Goal: Information Seeking & Learning: Learn about a topic

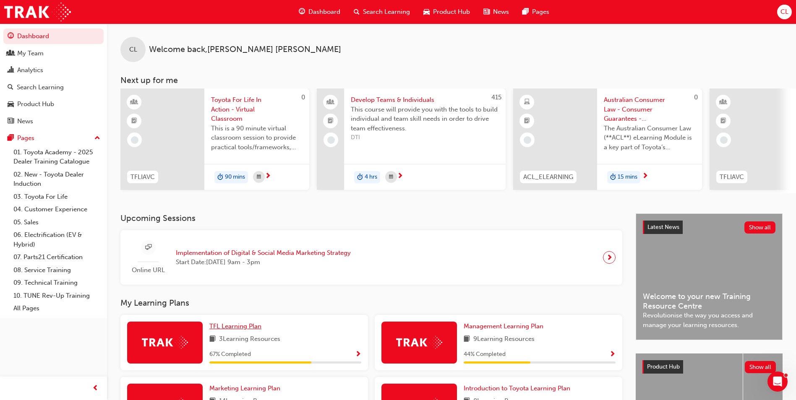
click at [251, 330] on span "TFL Learning Plan" at bounding box center [235, 327] width 52 height 8
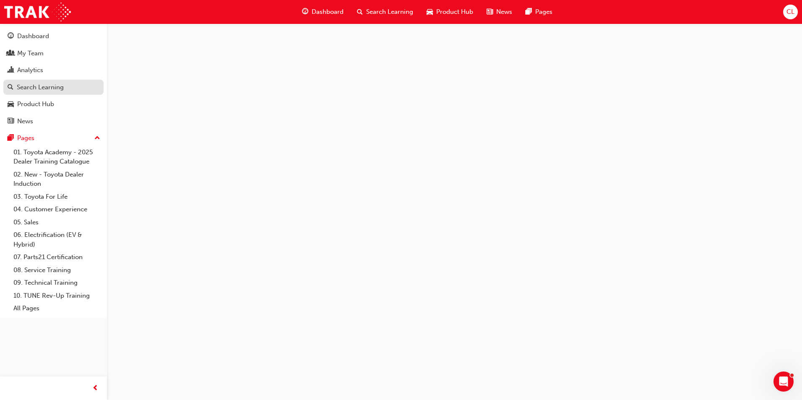
click at [26, 91] on div "Search Learning" at bounding box center [40, 88] width 47 height 10
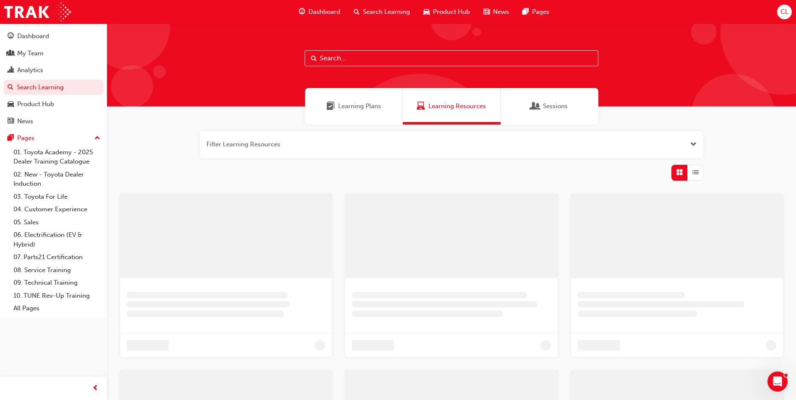
click at [374, 60] on input "text" at bounding box center [452, 58] width 294 height 16
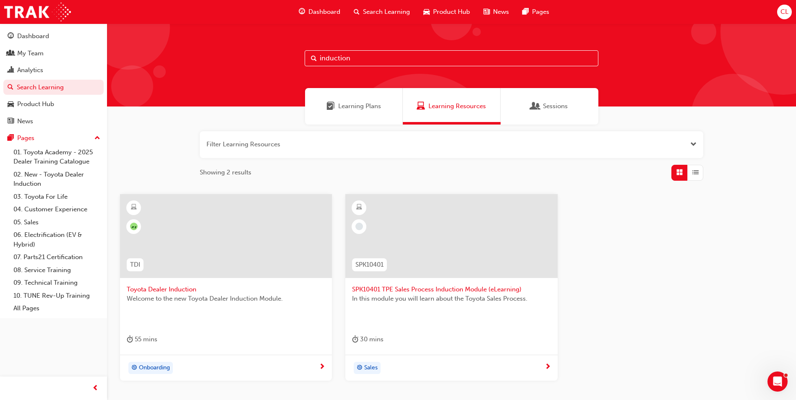
type input "induction"
click at [178, 289] on span "Toyota Dealer Induction" at bounding box center [226, 290] width 198 height 10
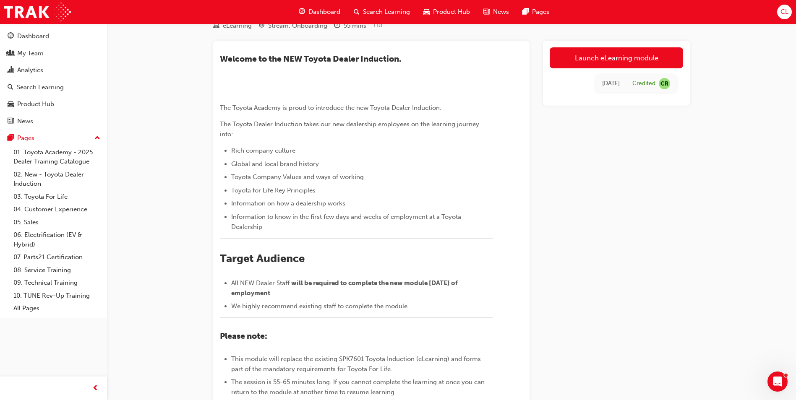
scroll to position [20, 0]
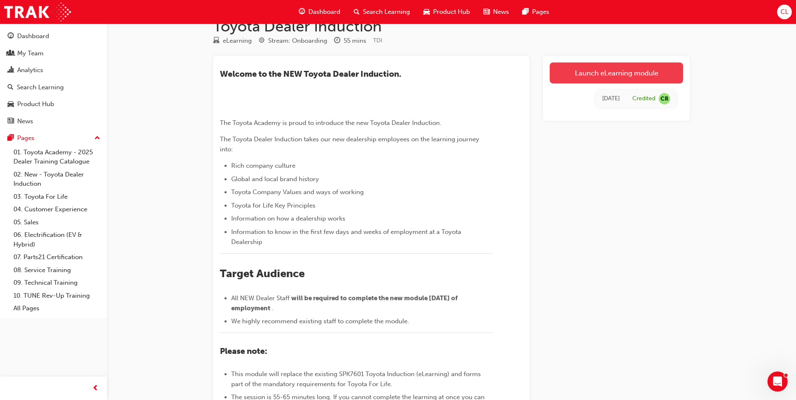
click at [637, 73] on link "Launch eLearning module" at bounding box center [616, 73] width 133 height 21
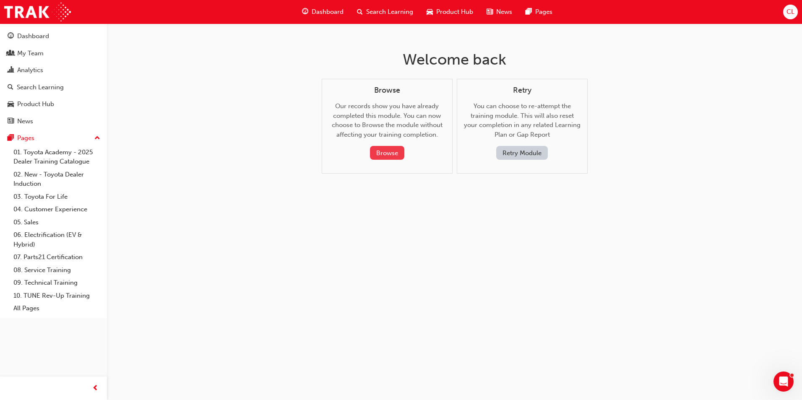
click at [390, 152] on button "Browse" at bounding box center [387, 153] width 34 height 14
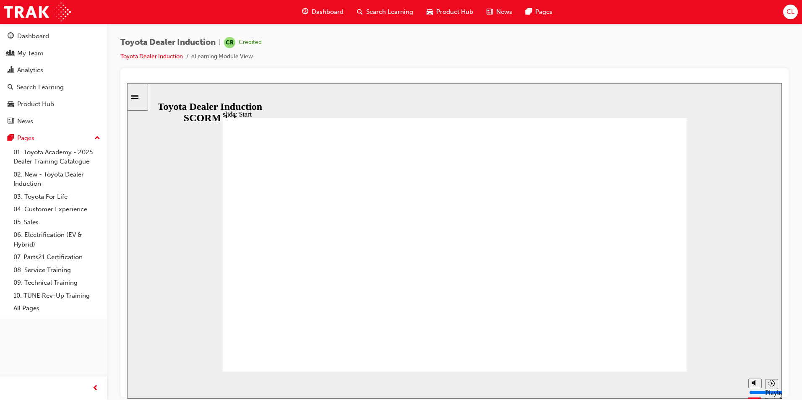
click at [205, 385] on input "slide progress" at bounding box center [178, 383] width 54 height 7
click at [138, 385] on icon "Play (Ctrl+Alt+P)" at bounding box center [140, 382] width 5 height 6
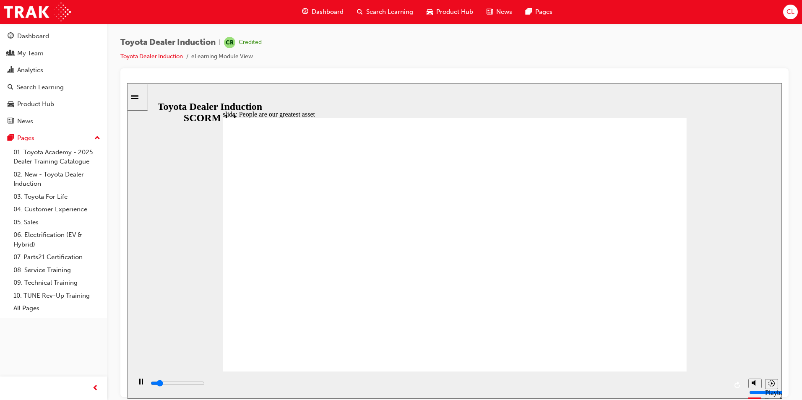
type input "7500"
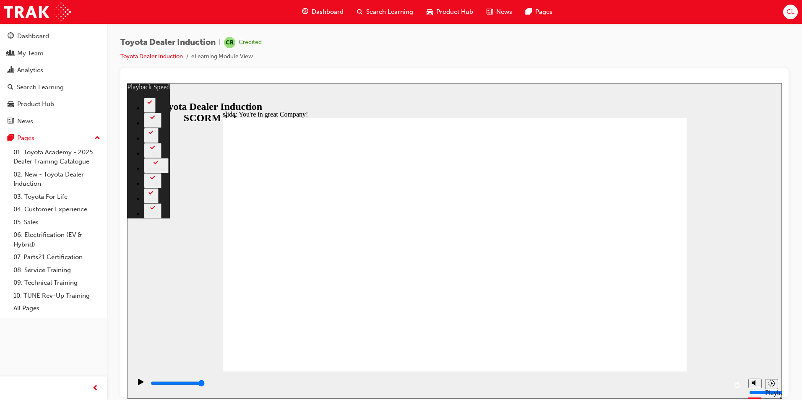
type input "156"
click at [69, 210] on link "04. Customer Experience" at bounding box center [57, 209] width 94 height 13
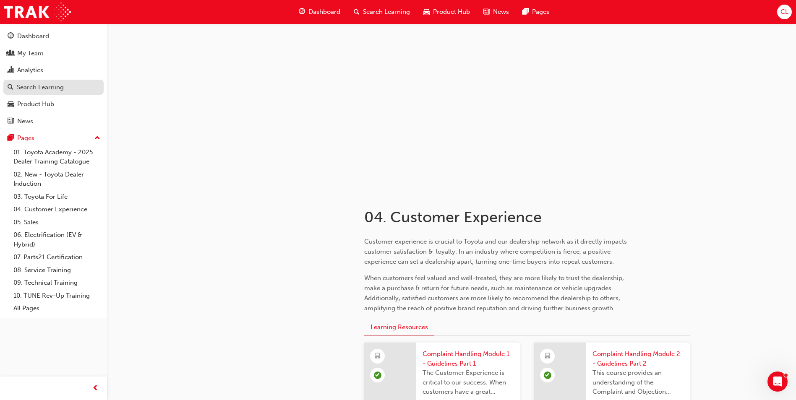
click at [37, 86] on div "Search Learning" at bounding box center [40, 88] width 47 height 10
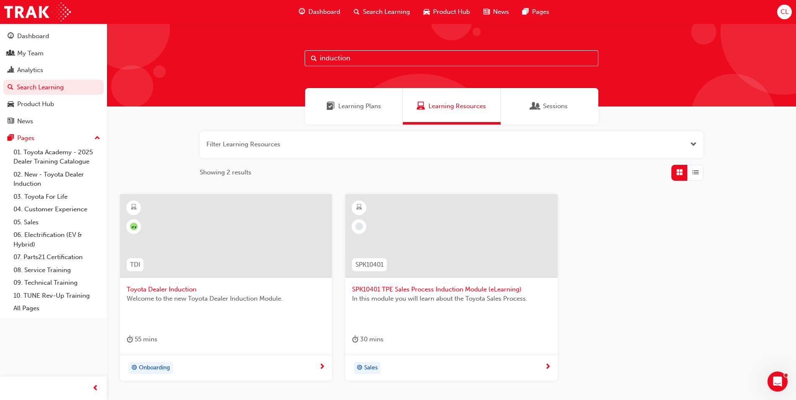
click at [141, 288] on span "Toyota Dealer Induction" at bounding box center [226, 290] width 198 height 10
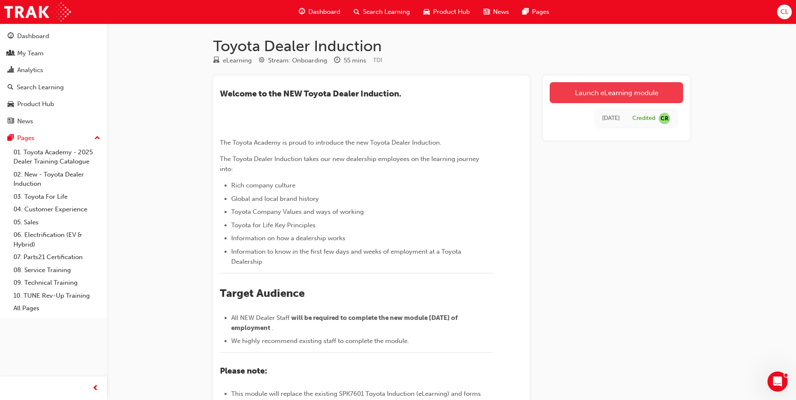
click at [581, 93] on link "Launch eLearning module" at bounding box center [616, 92] width 133 height 21
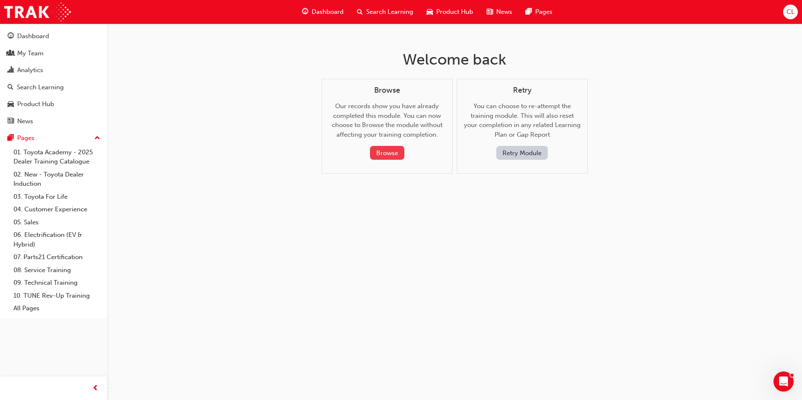
click at [387, 152] on button "Browse" at bounding box center [387, 153] width 34 height 14
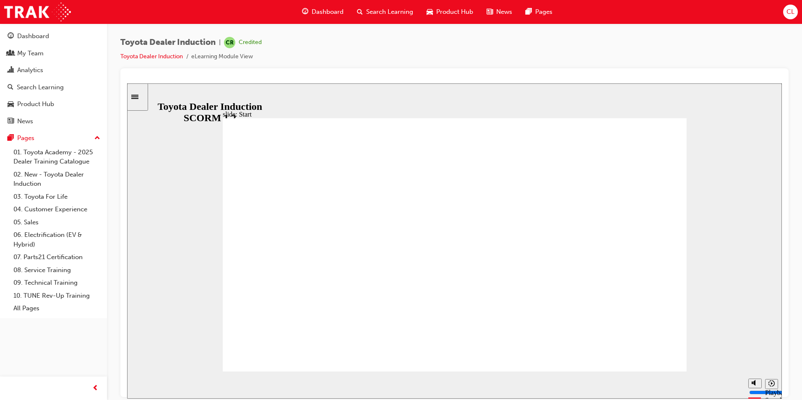
click at [205, 384] on input "slide progress" at bounding box center [178, 383] width 54 height 7
click at [718, 384] on div "playback controls" at bounding box center [439, 383] width 578 height 9
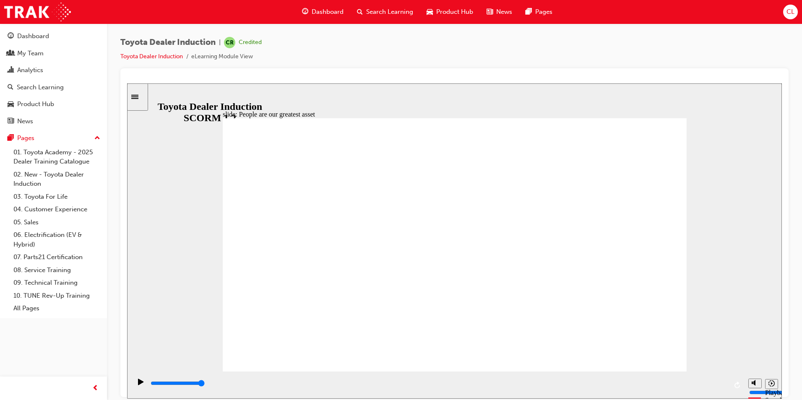
type input "7500"
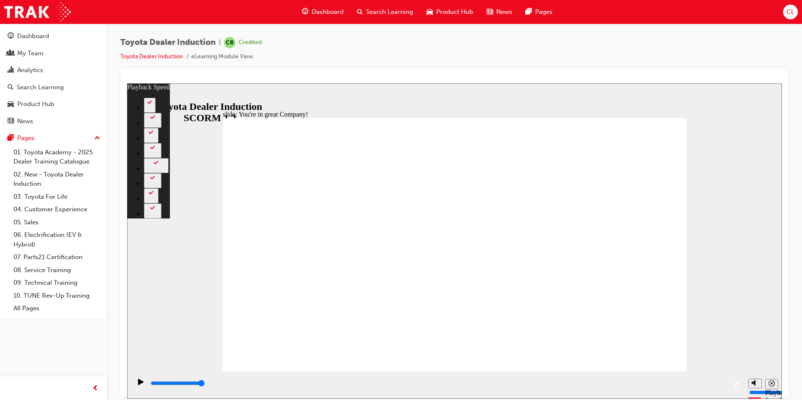
type input "156"
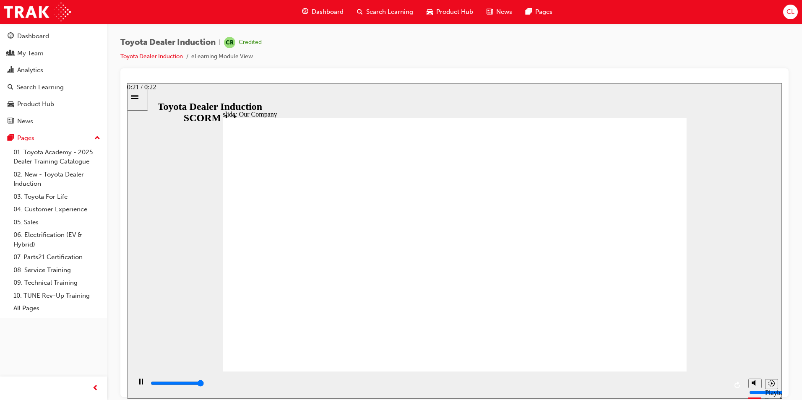
click at [719, 386] on div "playback controls" at bounding box center [439, 383] width 578 height 9
click at [205, 385] on input "slide progress" at bounding box center [178, 383] width 54 height 7
drag, startPoint x: 324, startPoint y: 321, endPoint x: 583, endPoint y: 332, distance: 259.5
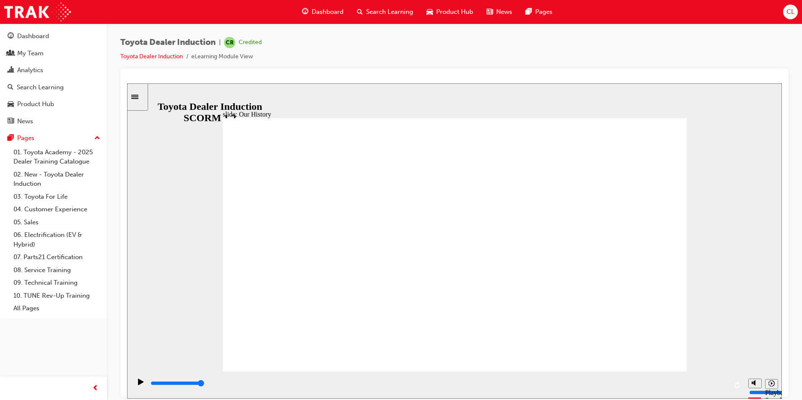
click at [723, 386] on div "playback controls" at bounding box center [439, 383] width 578 height 9
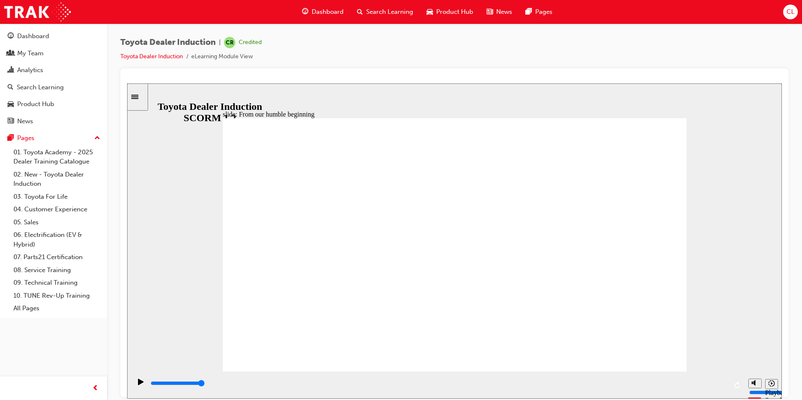
click at [721, 383] on div "playback controls" at bounding box center [439, 383] width 578 height 9
click at [723, 388] on div "playback controls" at bounding box center [439, 383] width 578 height 9
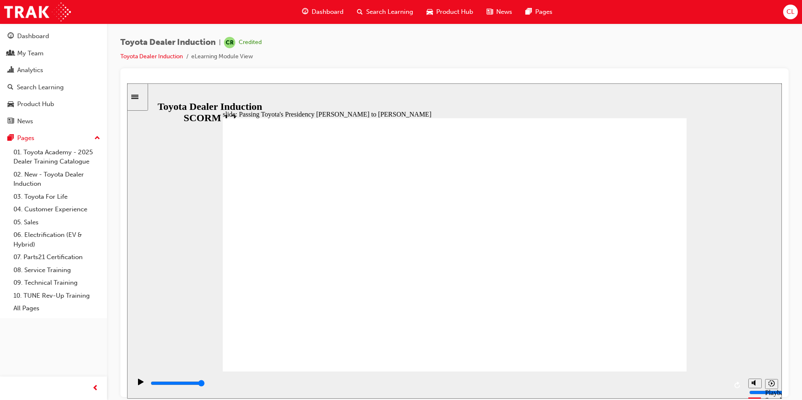
click at [205, 384] on input "slide progress" at bounding box center [178, 383] width 54 height 7
type input "5000"
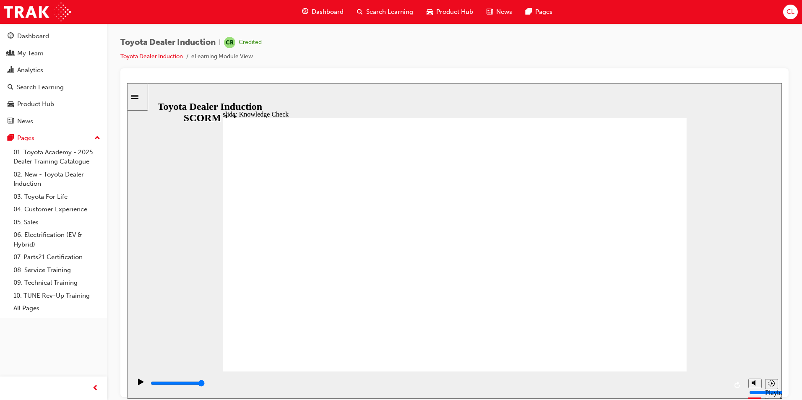
radio input "true"
type input "5000"
radio input "true"
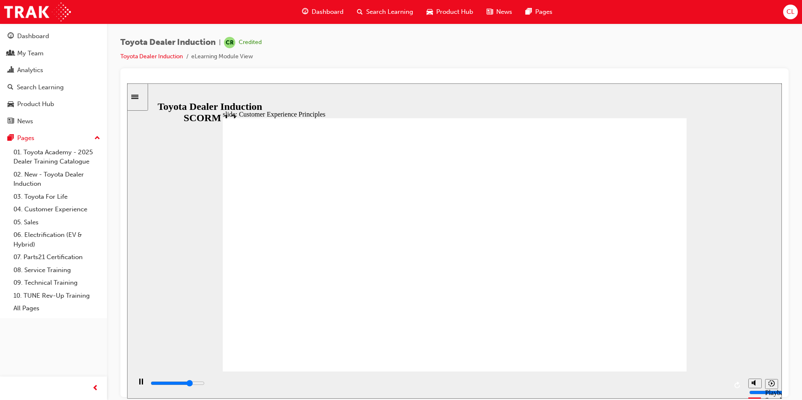
click at [724, 386] on div "playback controls" at bounding box center [439, 383] width 578 height 9
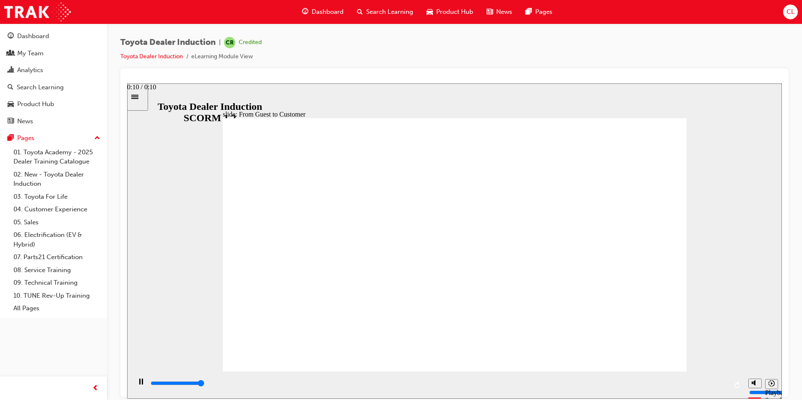
click at [205, 384] on input "slide progress" at bounding box center [178, 383] width 54 height 7
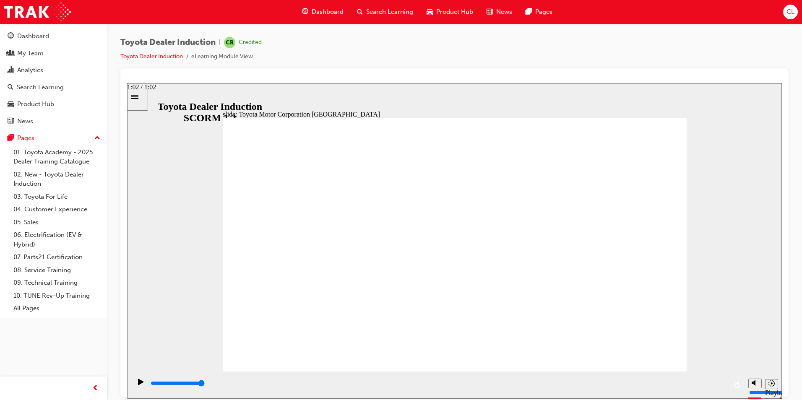
click at [726, 383] on div "playback controls" at bounding box center [439, 383] width 578 height 9
click at [205, 384] on input "slide progress" at bounding box center [178, 383] width 54 height 7
type input "15300"
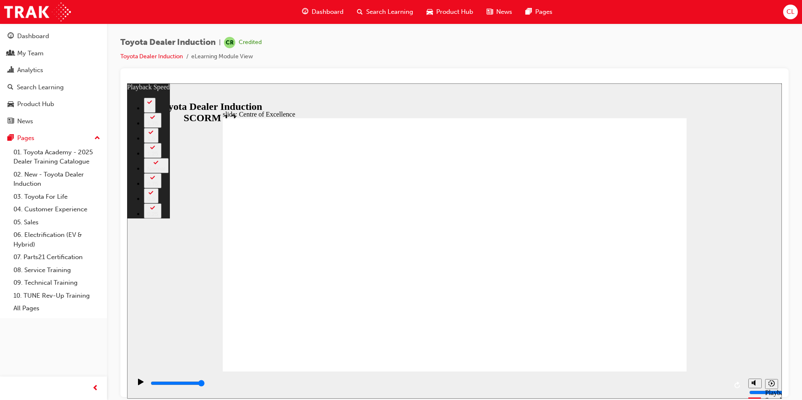
type input "248"
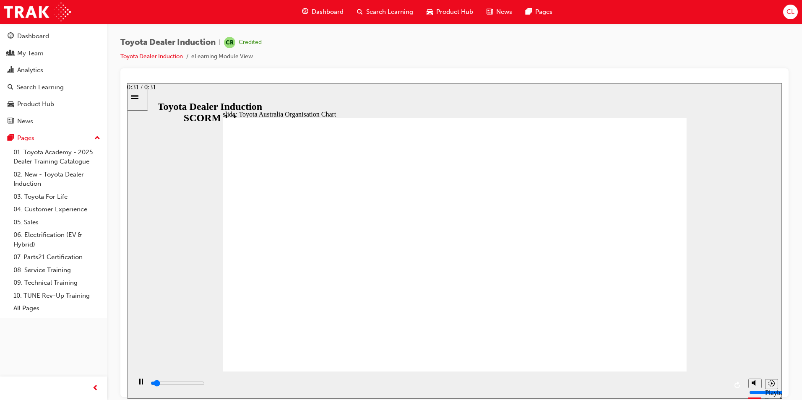
click at [205, 384] on input "slide progress" at bounding box center [178, 383] width 54 height 7
type input "4300"
radio input "true"
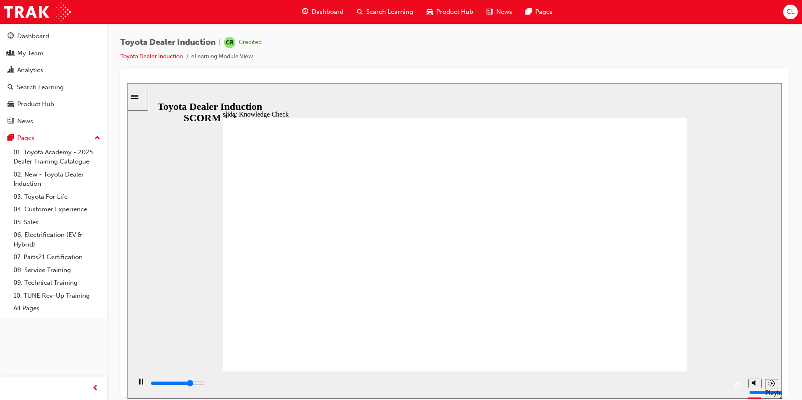
type input "3800"
radio input "true"
type input "5000"
radio input "true"
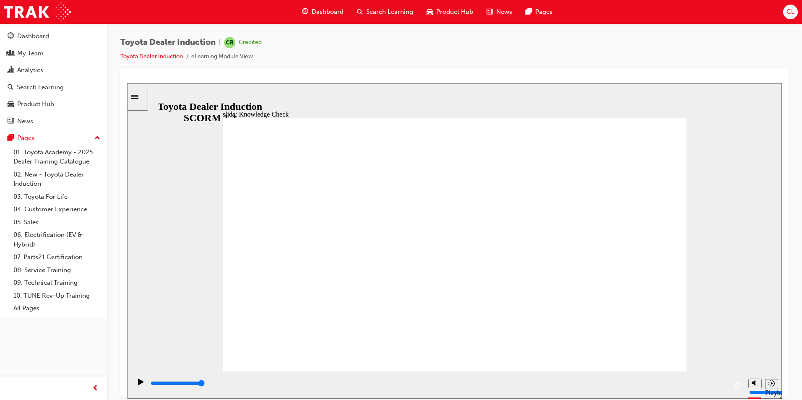
click at [205, 384] on input "slide progress" at bounding box center [178, 383] width 54 height 7
type input "9200"
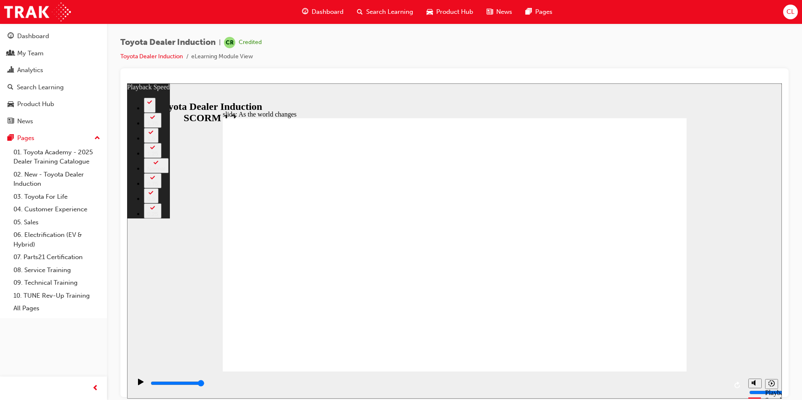
type input "128"
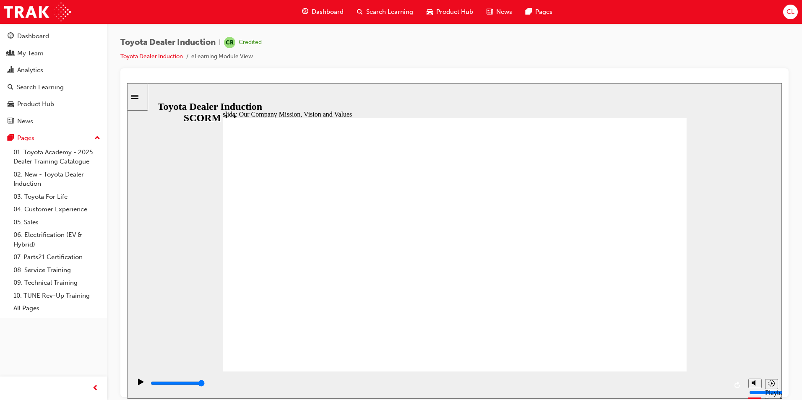
drag, startPoint x: 669, startPoint y: 340, endPoint x: 663, endPoint y: 347, distance: 9.2
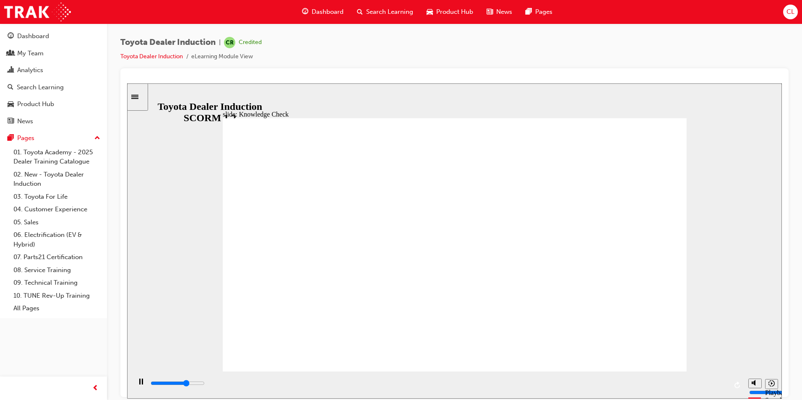
type input "3400"
type input "h"
type input "3600"
type input "ha"
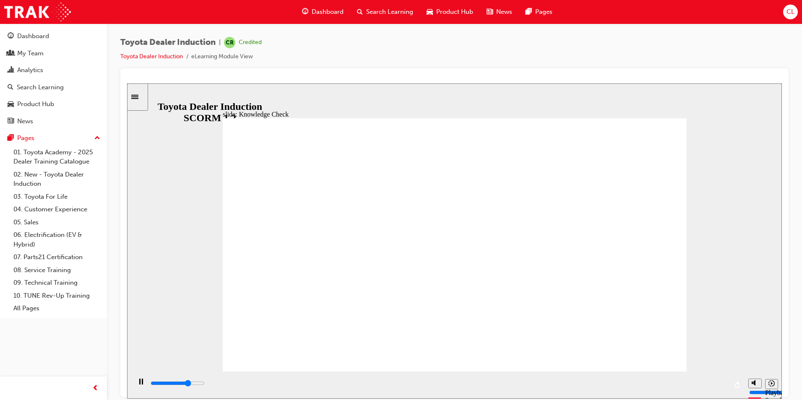
type input "ha"
type input "3800"
type input "hap"
type input "3900"
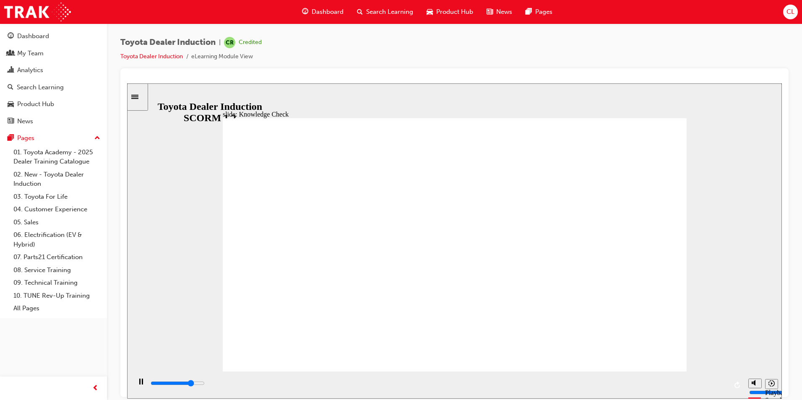
type input "happ"
type input "4100"
type input "happi"
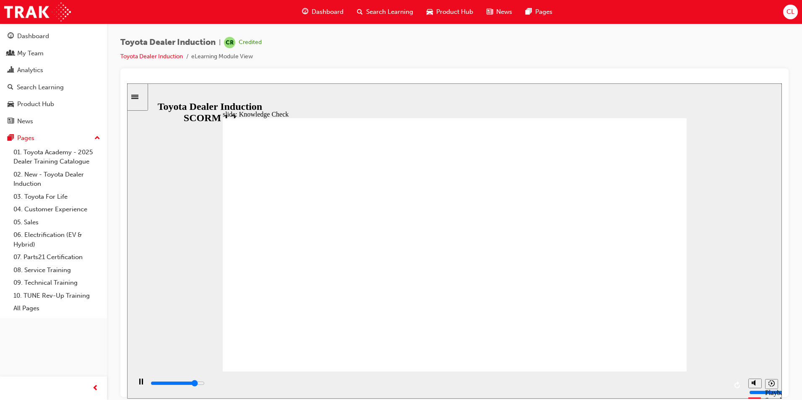
type input "4300"
type input "happin"
type input "4400"
type input "happine"
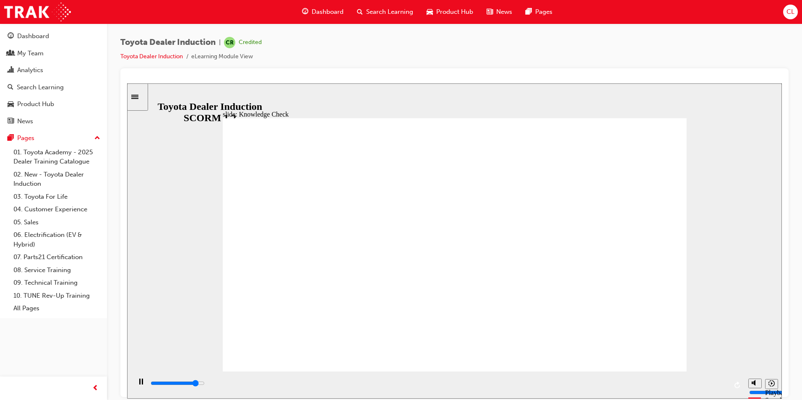
type input "happine"
type input "4600"
type input "happines"
type input "4700"
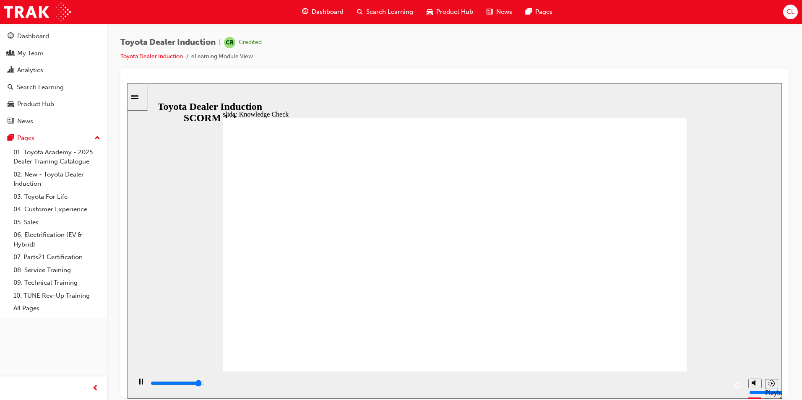
type input "happiness"
type input "5000"
type input "happiness"
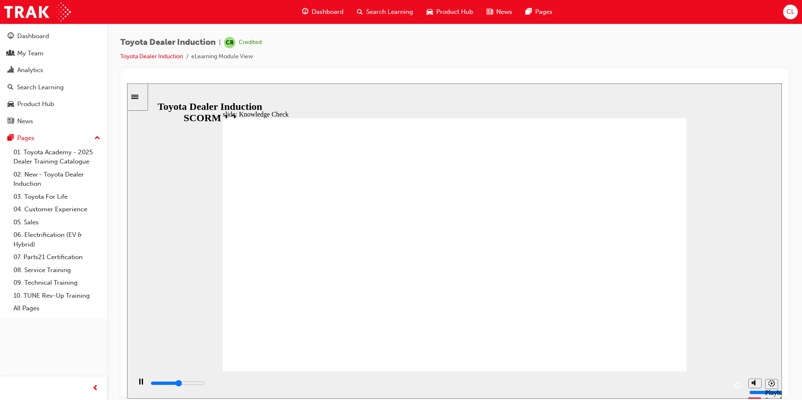
type input "2700"
type input "m"
type input "2800"
type input "mo"
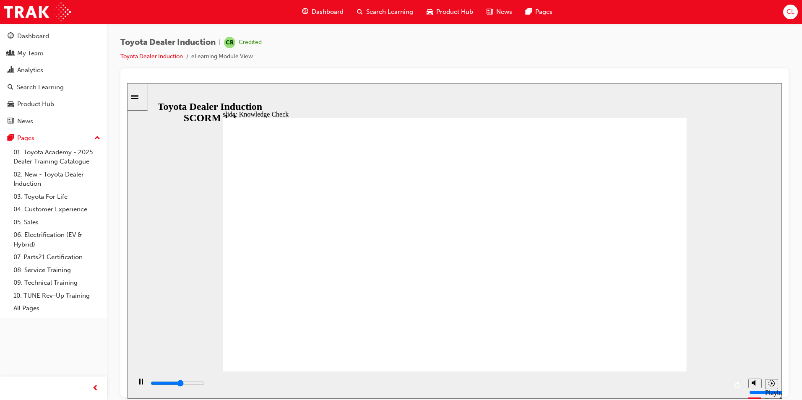
type input "mo"
type input "3000"
type input "mov"
type input "3200"
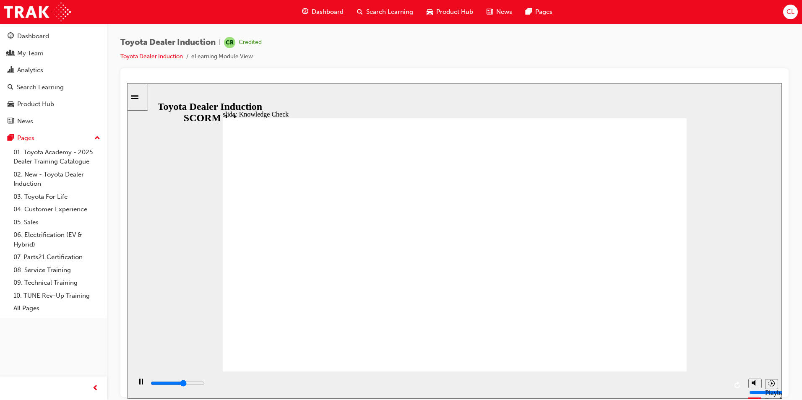
type input "move"
type input "3300"
type input "moved"
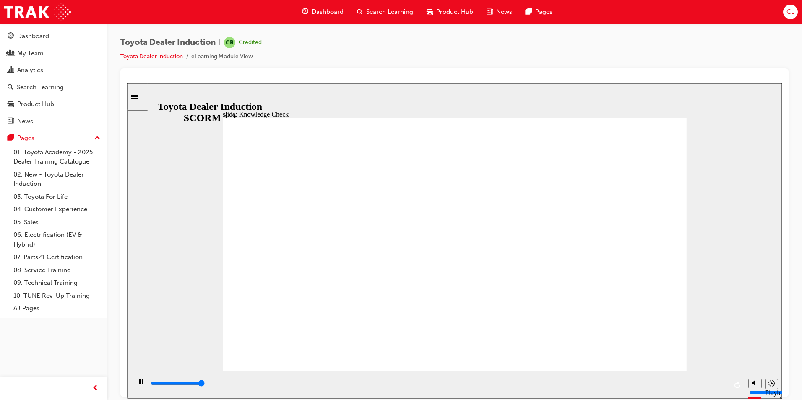
type input "5000"
type input "moved"
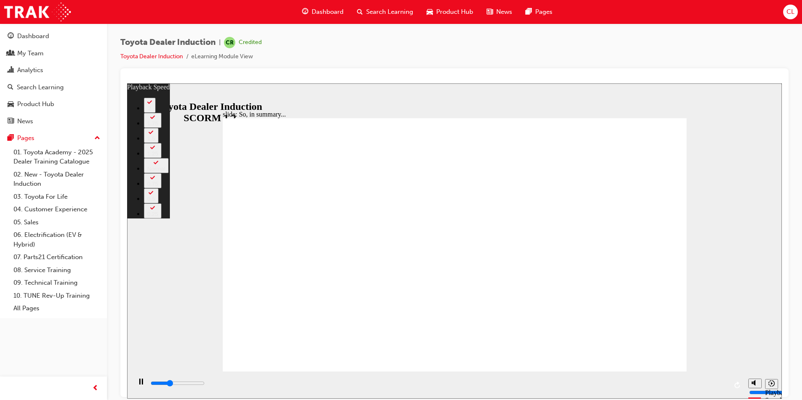
type input "2200"
type input "0"
type input "2500"
type input "0"
type input "2800"
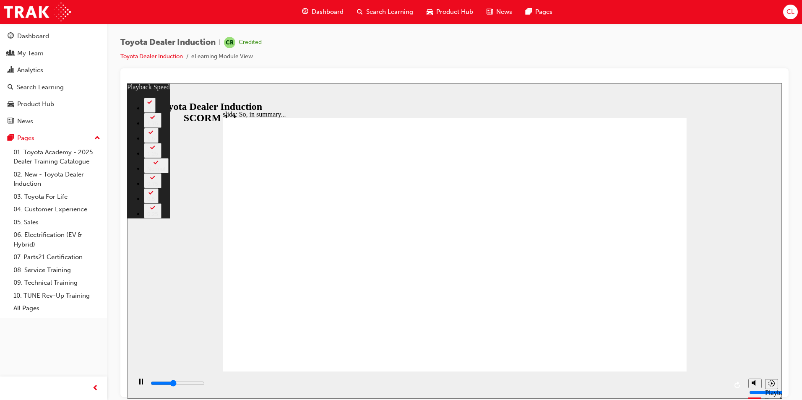
type input "1"
type input "2800"
type input "1"
type input "3000"
type input "1"
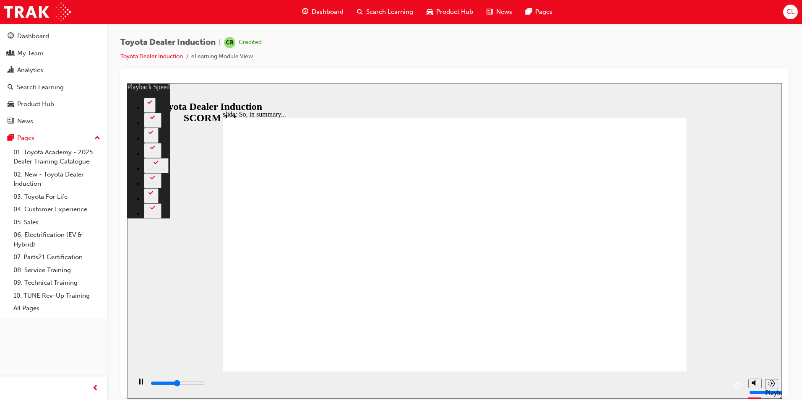
type input "3300"
type input "1"
type input "3300"
type input "1"
type input "3500"
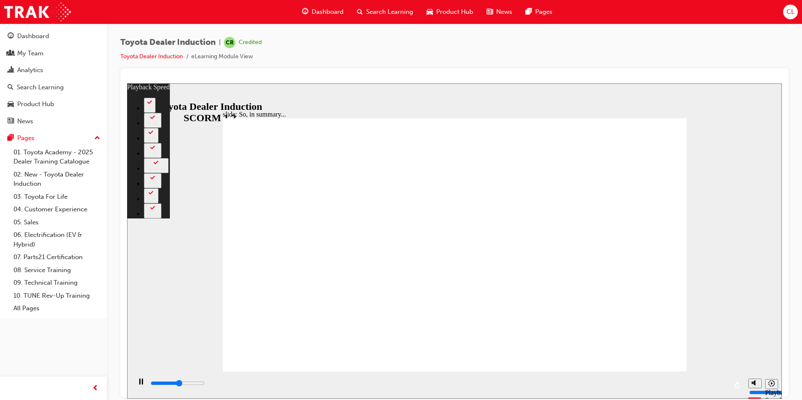
type input "1"
type input "3800"
type input "2"
type input "4000"
type input "126"
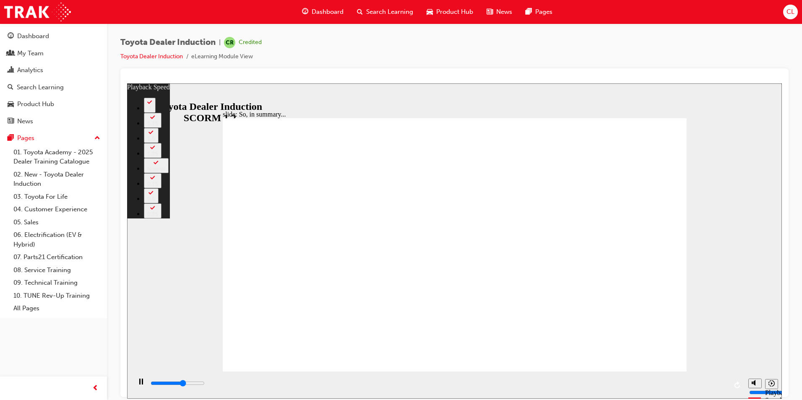
type input "4000"
type input "126"
type input "4100"
type input "126"
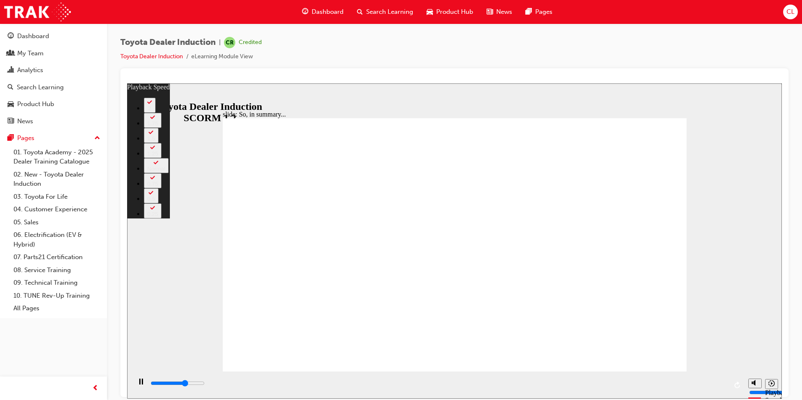
type input "4300"
type input "126"
type input "4300"
type input "126"
type input "4600"
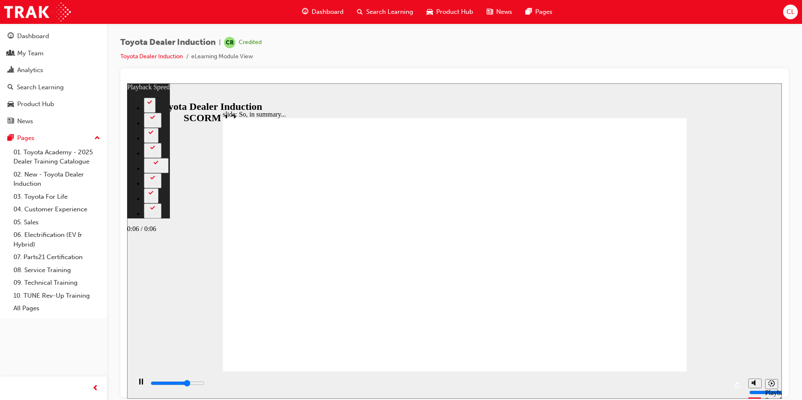
type input "127"
type input "6500"
type input "127"
click at [205, 385] on input "slide progress" at bounding box center [178, 383] width 54 height 7
type input "6500"
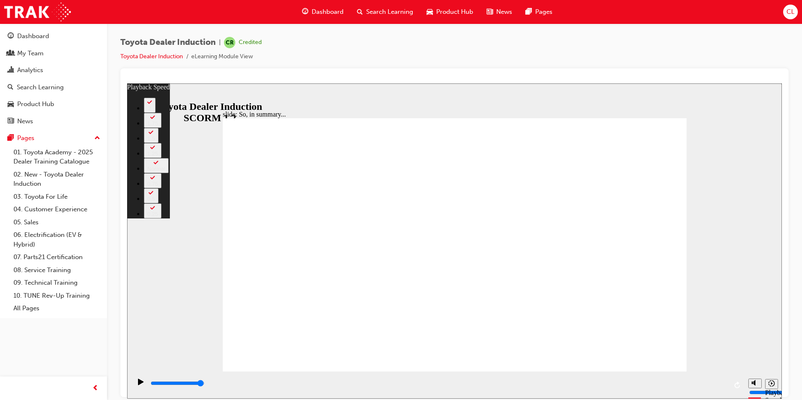
type input "128"
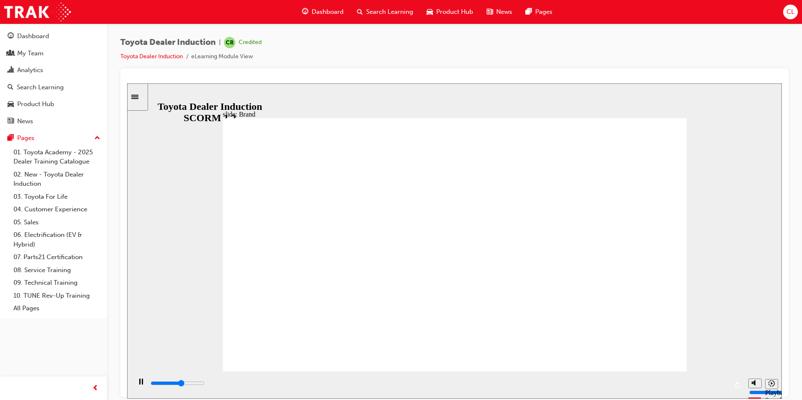
click at [205, 385] on input "slide progress" at bounding box center [178, 383] width 54 height 7
click at [205, 384] on input "slide progress" at bounding box center [178, 383] width 54 height 7
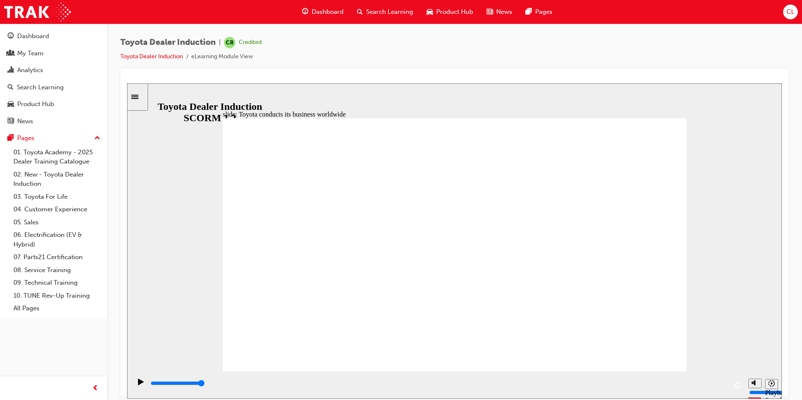
click at [205, 385] on input "slide progress" at bounding box center [178, 383] width 54 height 7
type input "8400"
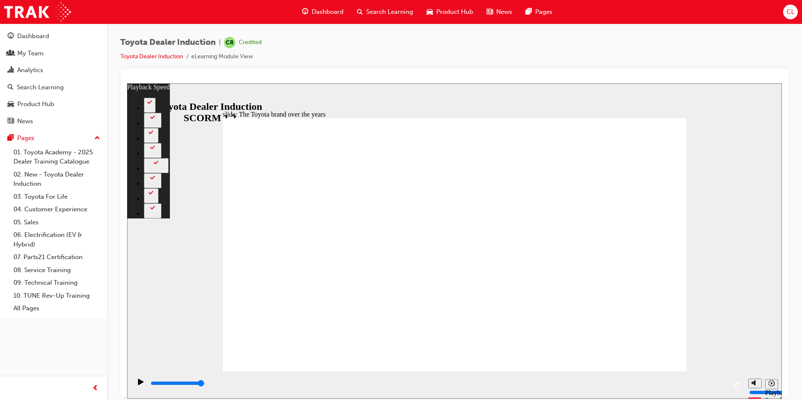
type input "165"
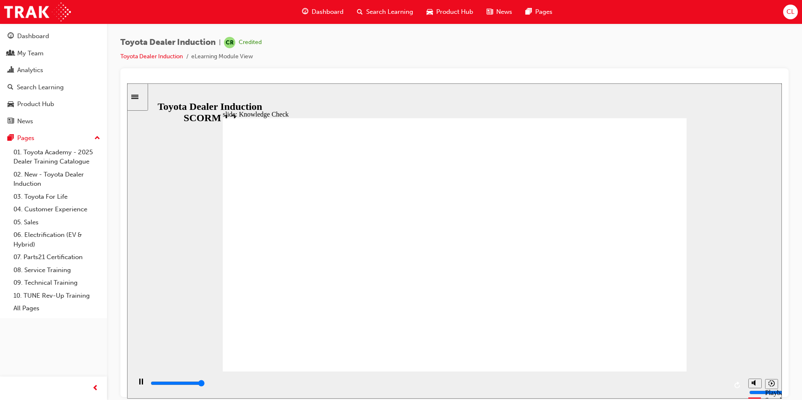
type input "5000"
radio input "true"
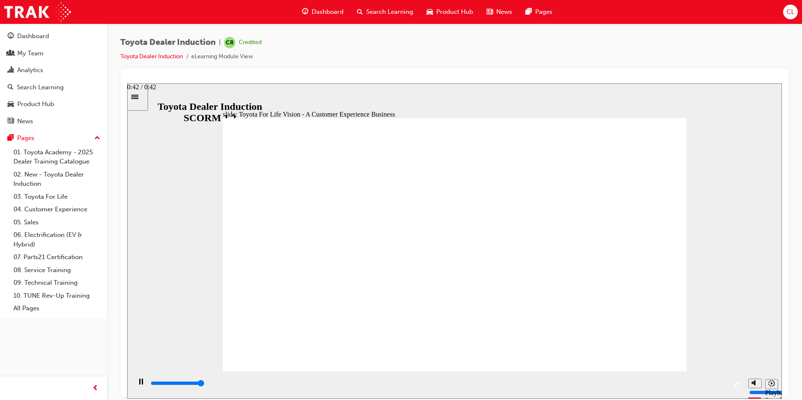
click at [724, 386] on div "playback controls" at bounding box center [439, 383] width 578 height 9
click at [205, 385] on input "slide progress" at bounding box center [178, 383] width 54 height 7
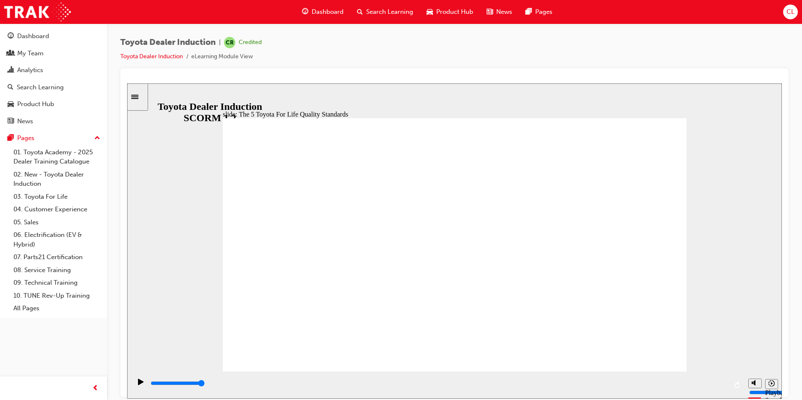
click at [205, 384] on input "slide progress" at bounding box center [178, 383] width 54 height 7
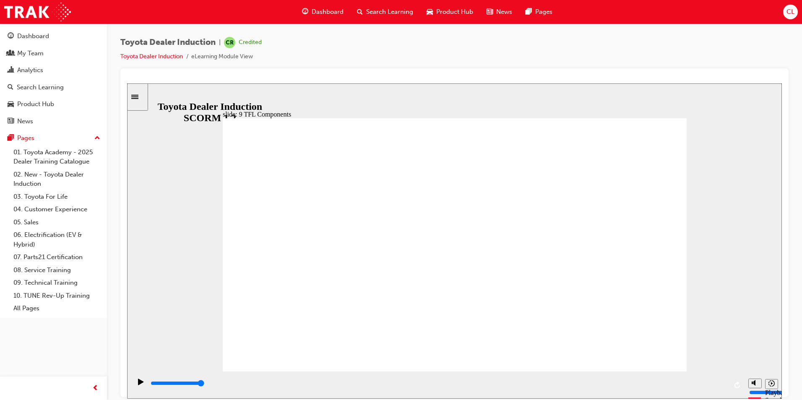
click at [205, 385] on input "slide progress" at bounding box center [178, 383] width 54 height 7
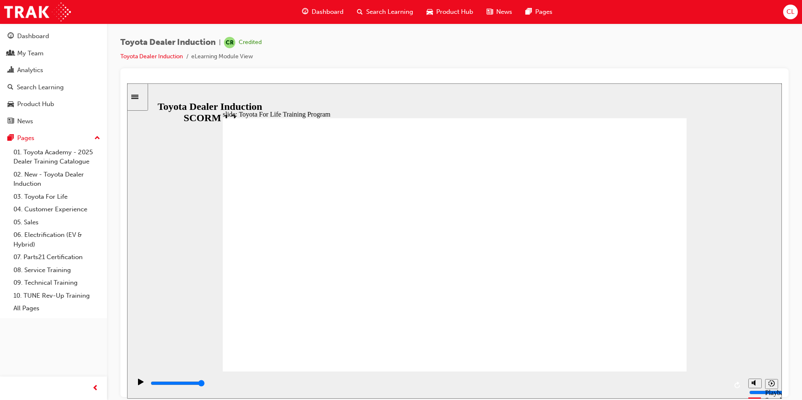
click at [719, 386] on div "playback controls" at bounding box center [439, 383] width 578 height 9
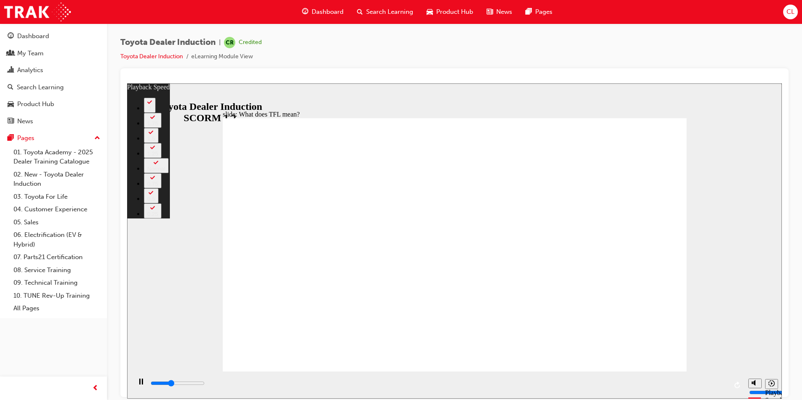
type input "4000"
type input "0"
type input "4200"
type input "1"
type input "4500"
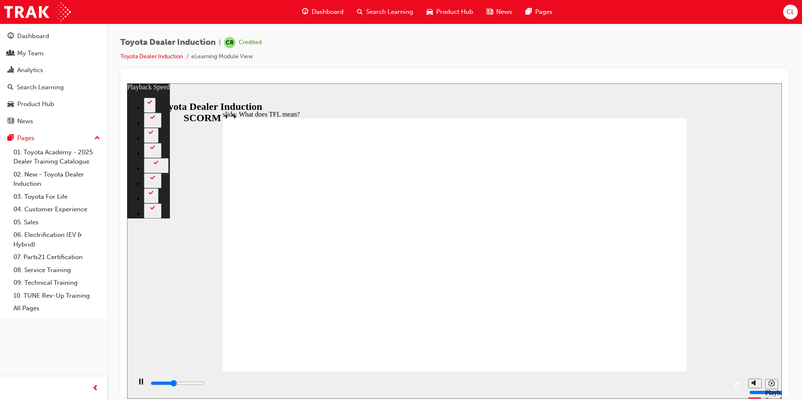
type input "1"
type input "4700"
type input "1"
type input "4800"
type input "138"
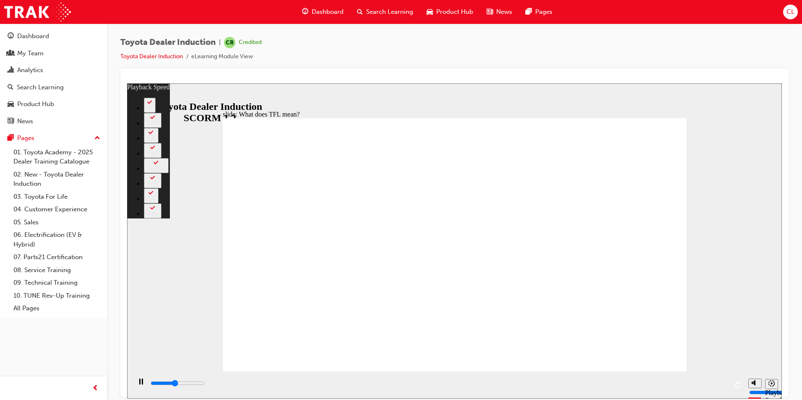
type input "4800"
type input "138"
type input "4900"
type input "138"
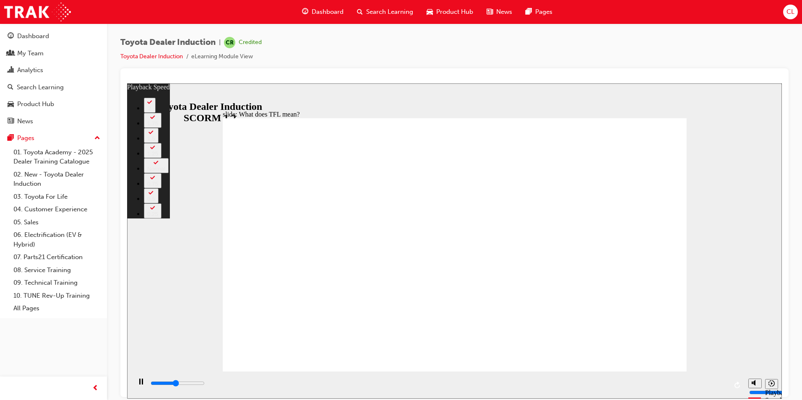
type input "5000"
type input "138"
type input "5100"
type input "139"
type input "5400"
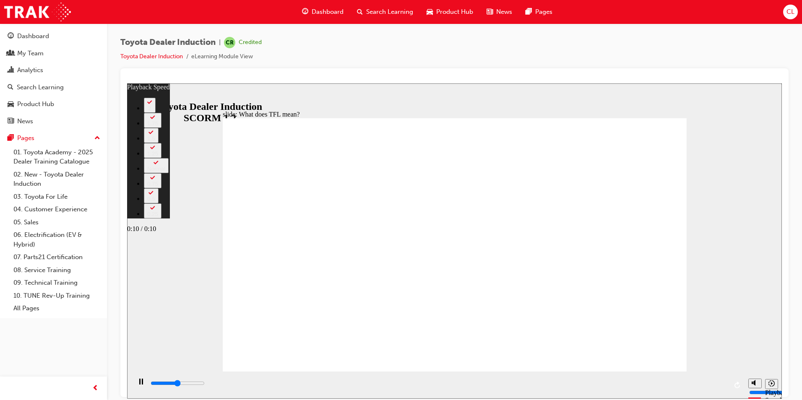
type input "139"
type input "10700"
type input "139"
click at [205, 385] on input "slide progress" at bounding box center [178, 383] width 54 height 7
type input "10800"
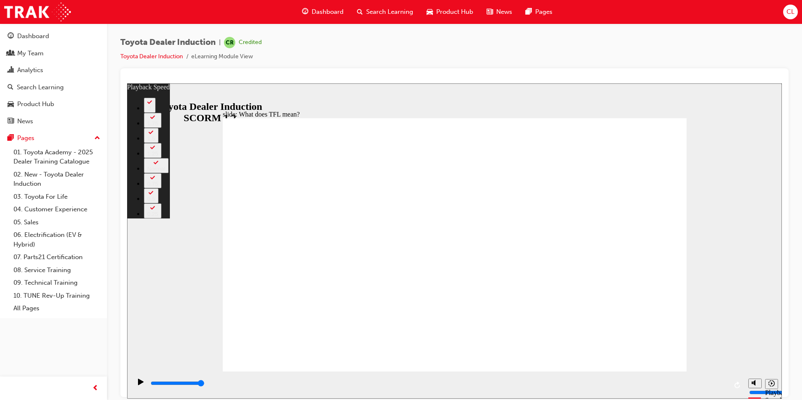
type input "139"
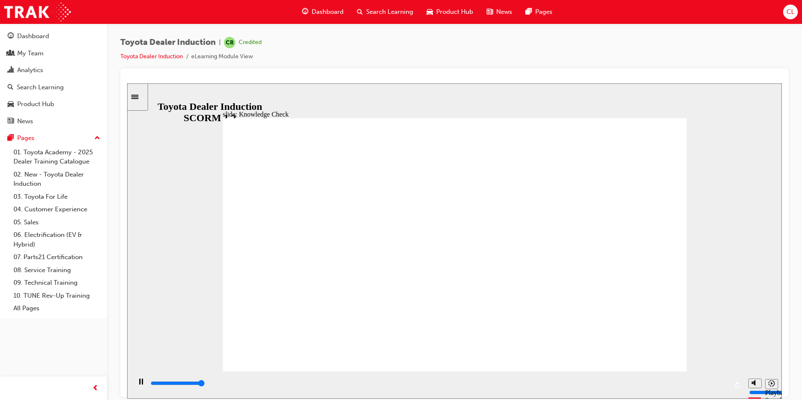
type input "5000"
radio input "true"
click at [205, 385] on input "slide progress" at bounding box center [178, 383] width 54 height 7
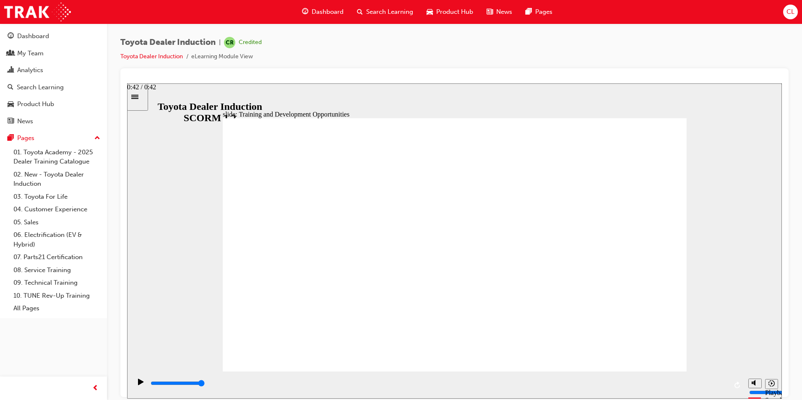
type input "42300"
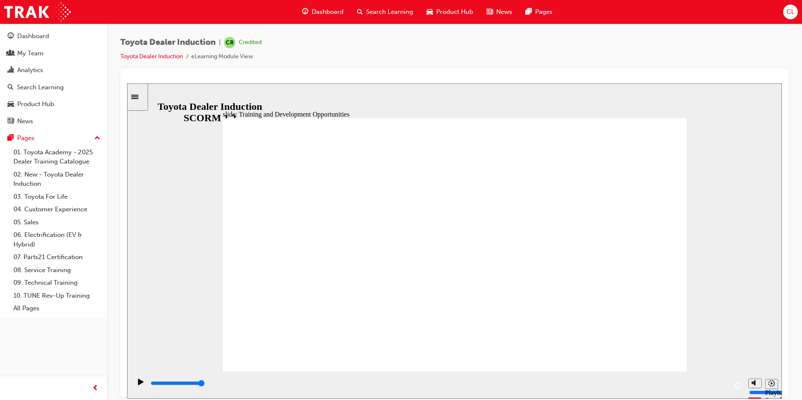
drag, startPoint x: 636, startPoint y: 346, endPoint x: 633, endPoint y: 360, distance: 14.7
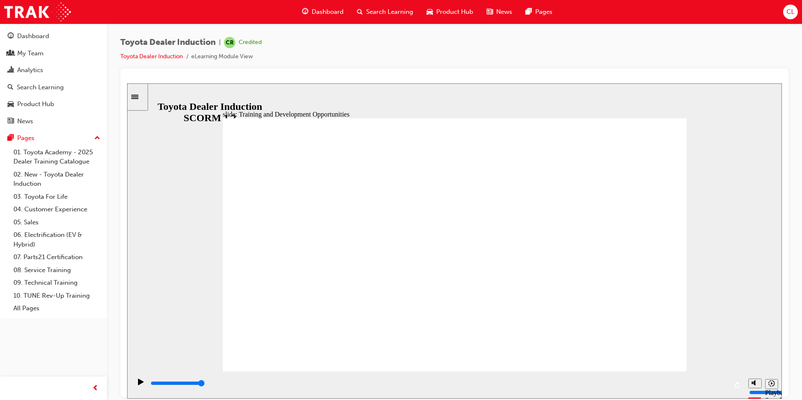
click at [725, 383] on div "playback controls" at bounding box center [439, 383] width 578 height 9
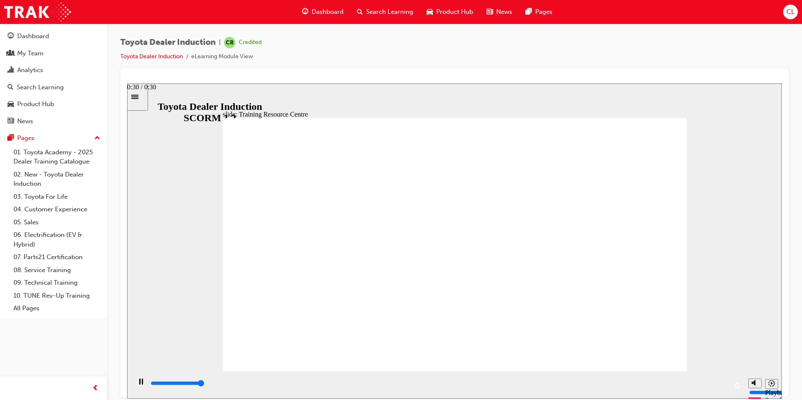
click at [724, 386] on div "playback controls" at bounding box center [439, 383] width 578 height 9
type input "4800"
radio input "true"
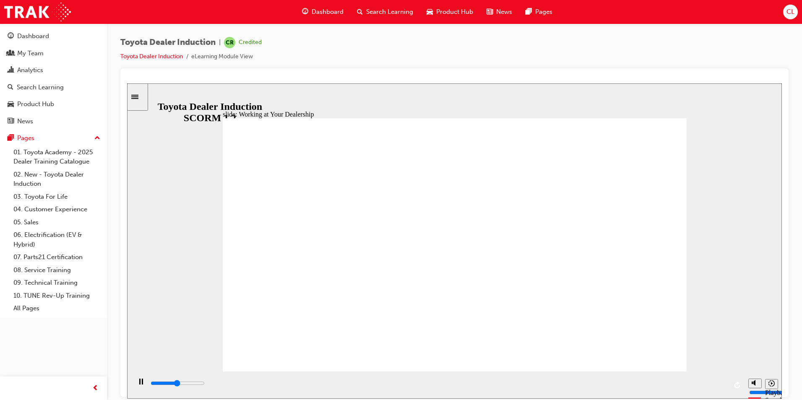
click at [205, 384] on input "slide progress" at bounding box center [178, 383] width 54 height 7
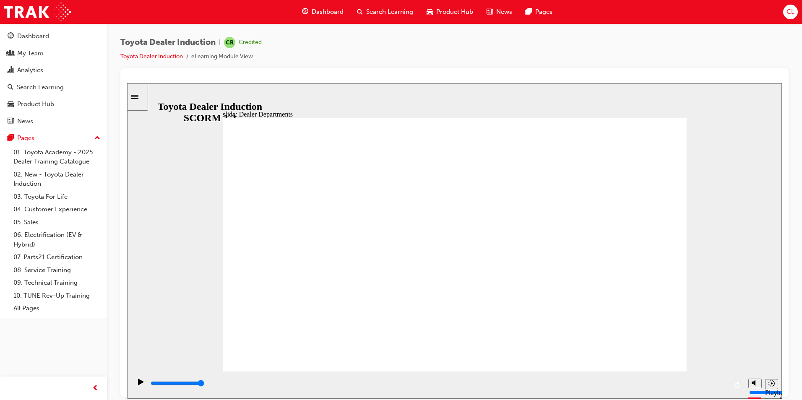
click at [724, 384] on div "playback controls" at bounding box center [439, 383] width 578 height 9
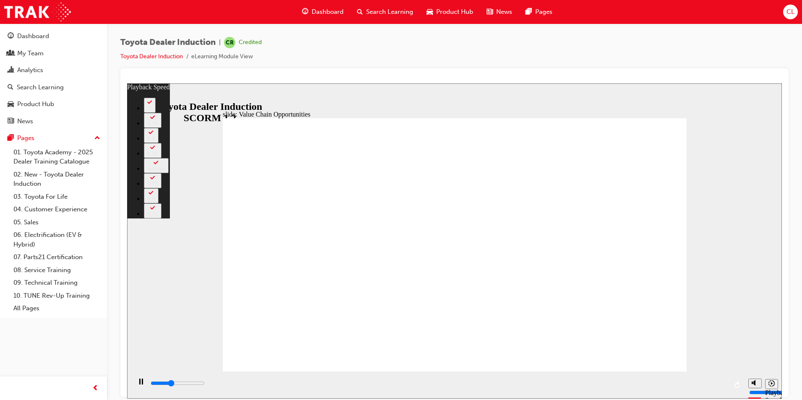
type input "4200"
type input "0"
type input "4400"
type input "1"
type input "4700"
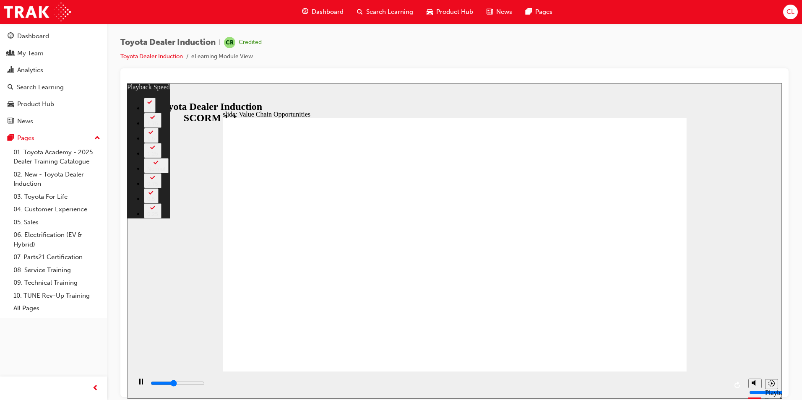
type input "1"
type input "5000"
type input "1"
type input "5200"
type input "1"
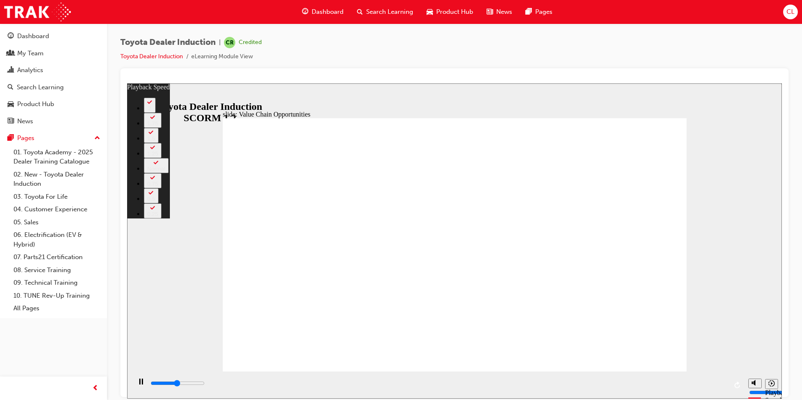
type input "5500"
type input "2"
type input "5800"
type input "2"
type input "6000"
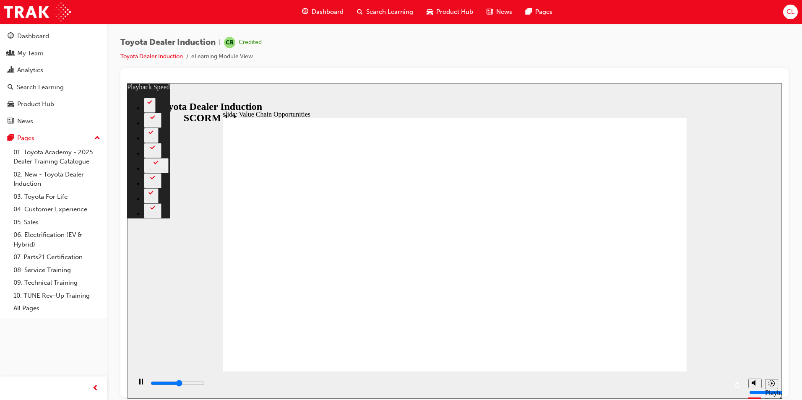
type input "2"
type input "6300"
type input "2"
type input "6500"
type input "3"
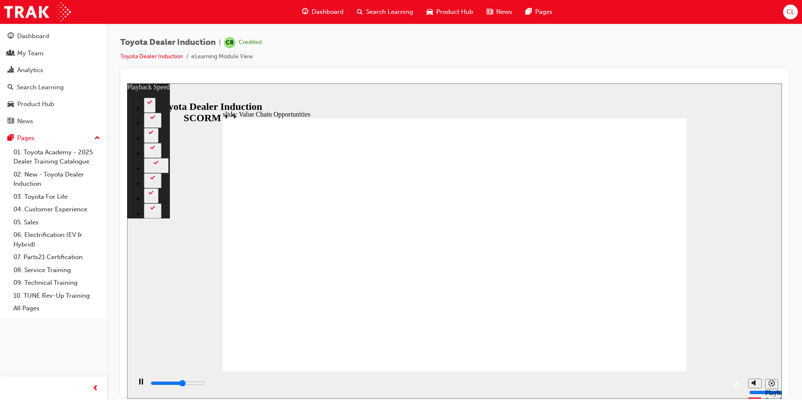
type input "6800"
type input "64"
type input "6800"
type input "64"
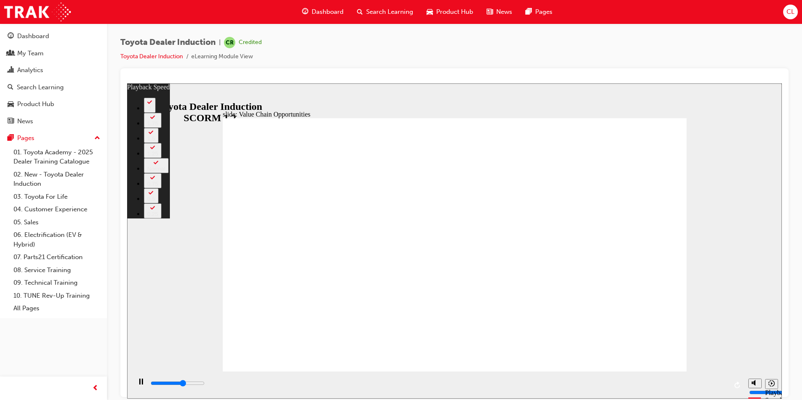
type input "6900"
type input "64"
type input "7100"
type input "64"
type input "7200"
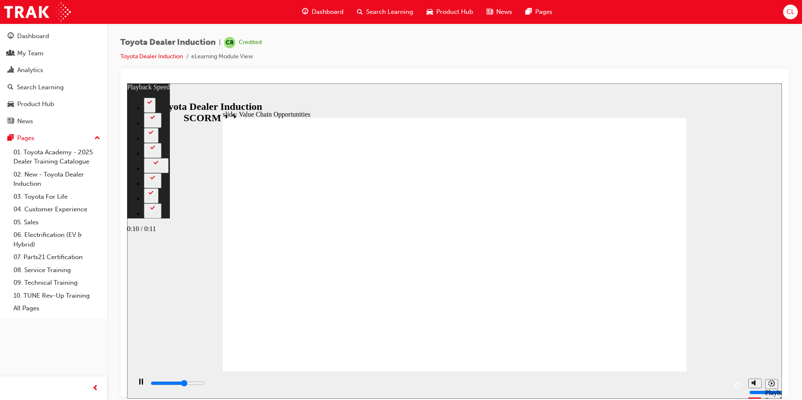
type input "64"
type input "7500"
type input "64"
type input "11200"
type input "64"
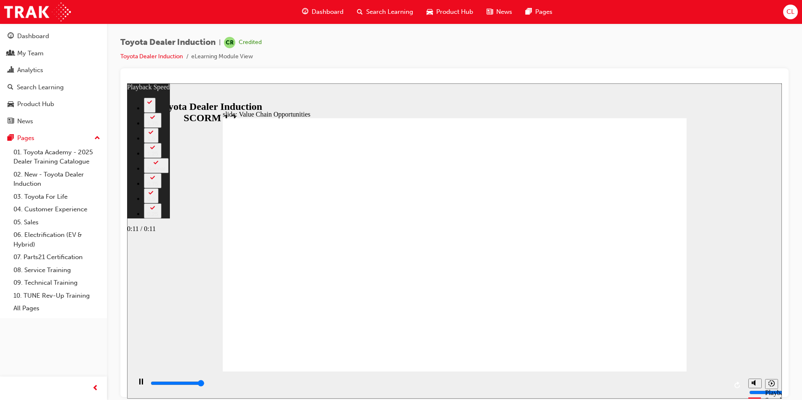
click at [205, 385] on input "slide progress" at bounding box center [178, 383] width 54 height 7
type input "11300"
type input "64"
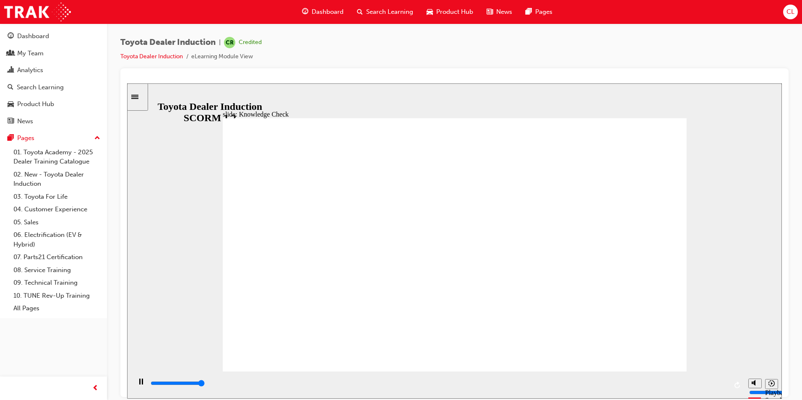
type input "5000"
radio input "true"
type input "4300"
radio input "true"
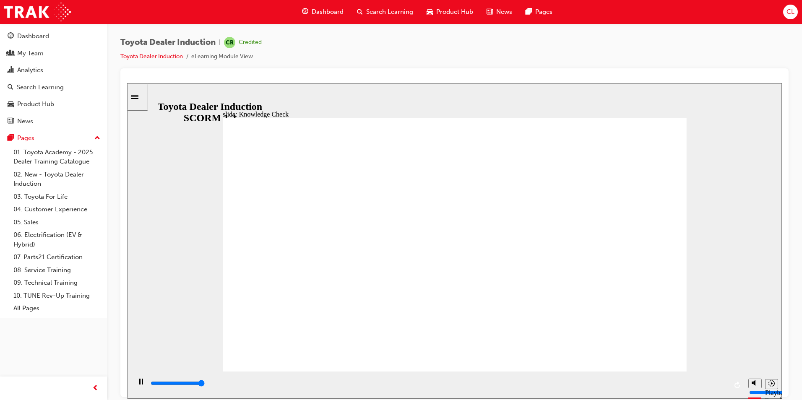
click at [724, 382] on div "playback controls" at bounding box center [439, 383] width 578 height 9
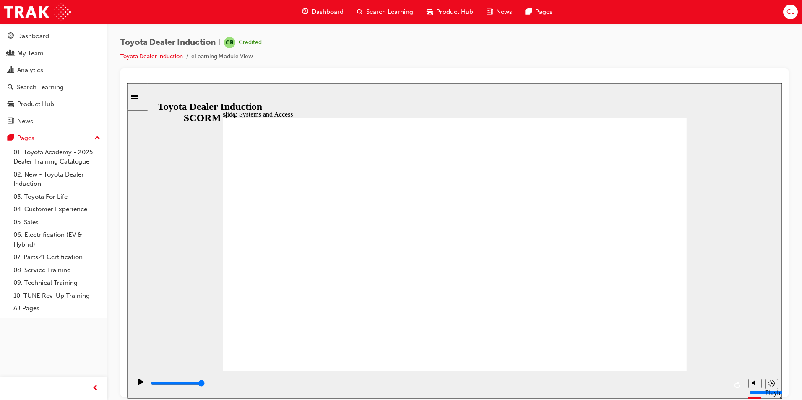
click at [725, 384] on div "playback controls" at bounding box center [439, 383] width 578 height 9
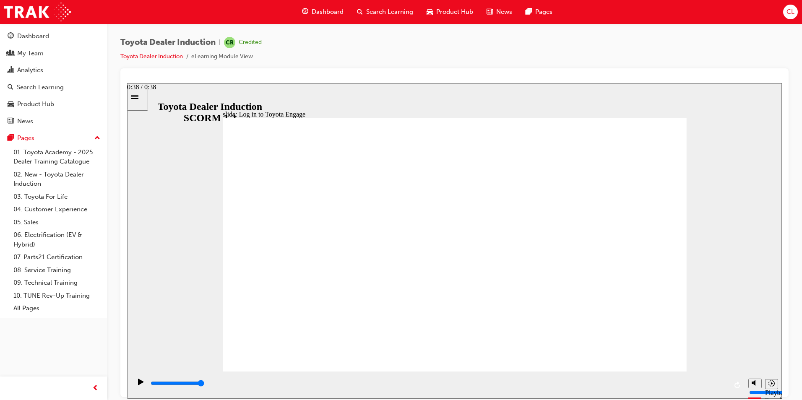
click at [205, 384] on input "slide progress" at bounding box center [178, 383] width 54 height 7
click at [725, 386] on div "playback controls" at bounding box center [439, 383] width 578 height 9
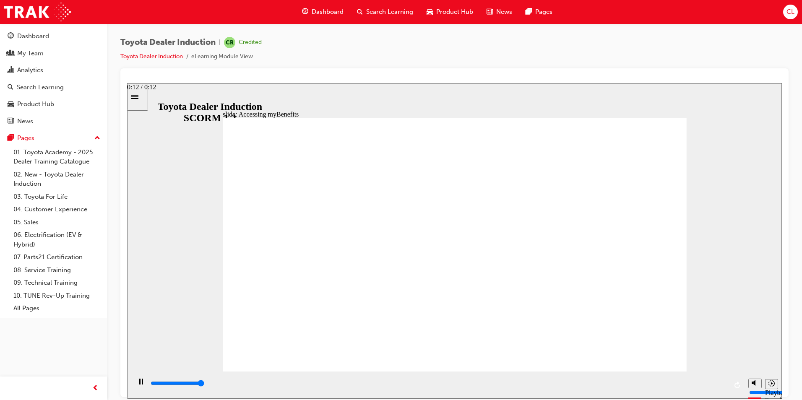
click at [725, 383] on div "playback controls" at bounding box center [439, 383] width 578 height 9
type input "5000"
type input "t"
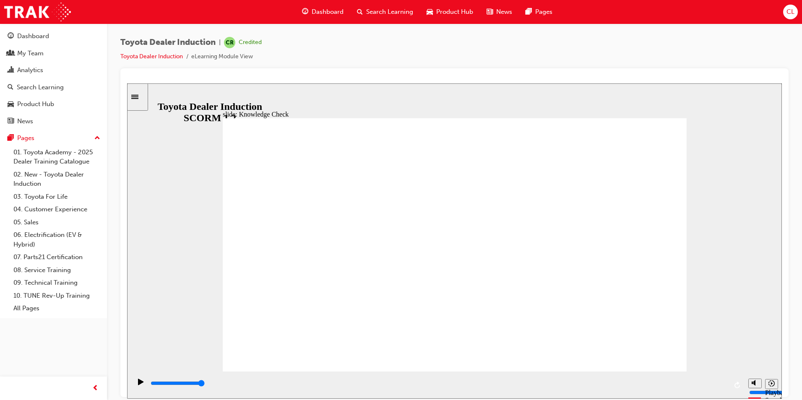
type input "t"
type input "to"
type input "toy"
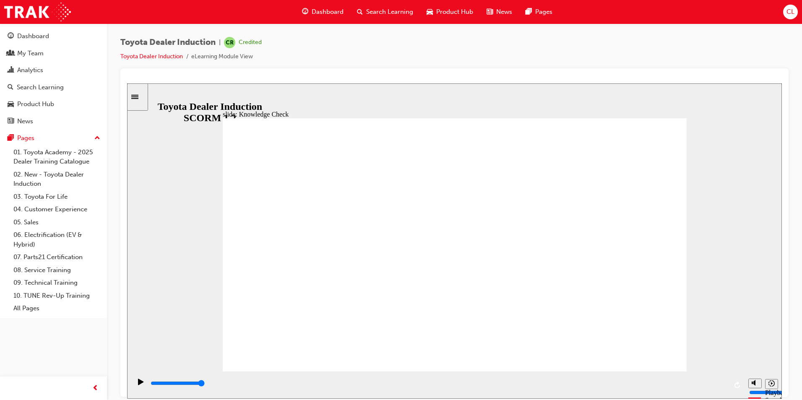
type input "toyo"
type input "toyot"
type input "toyota"
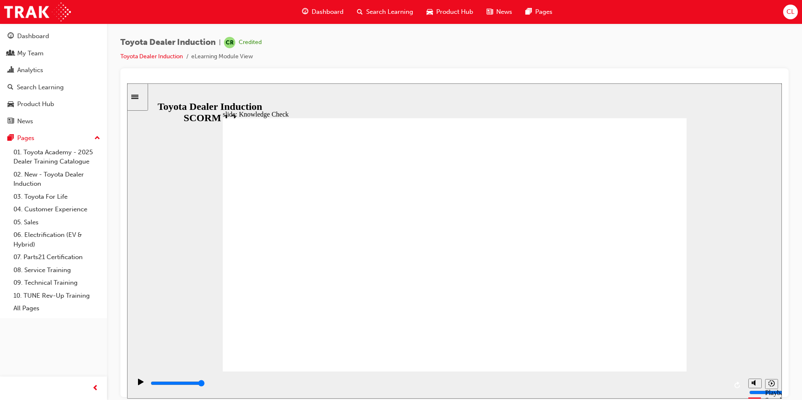
type input "toyota"
type input "toyota e"
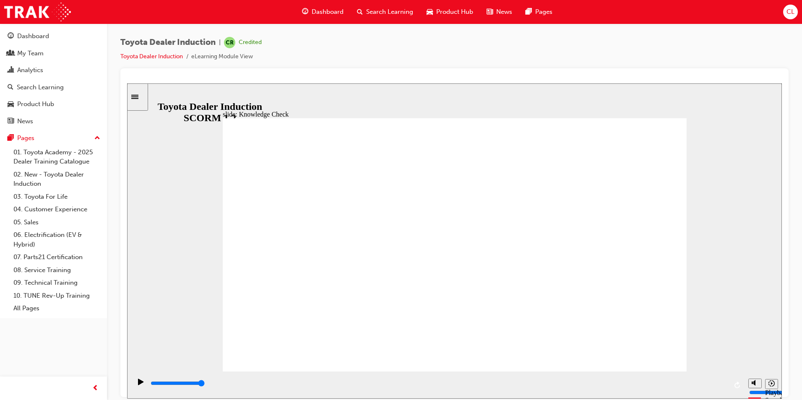
type input "toyota en"
type input "toyota eng"
type input "toyota enga"
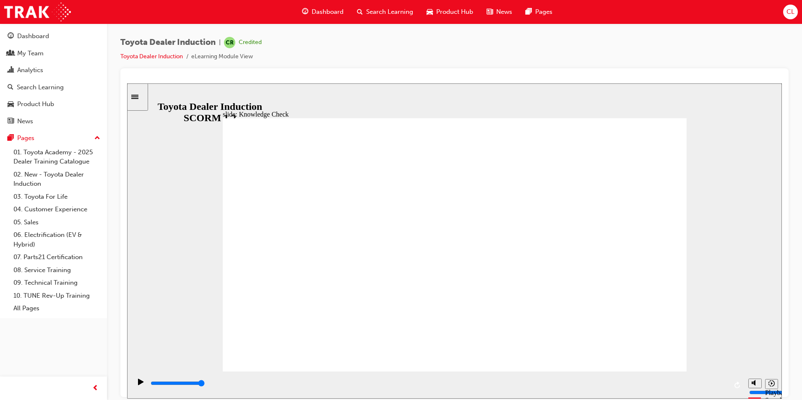
type input "toyota enga"
type input "toyota engag"
type input "toyota engage"
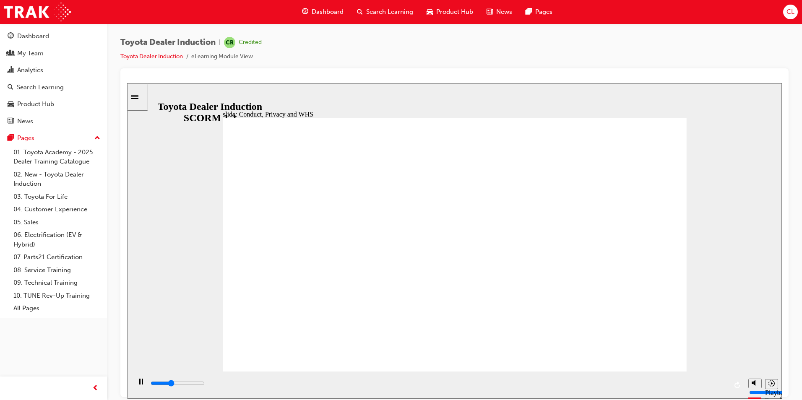
click at [205, 385] on input "slide progress" at bounding box center [178, 383] width 54 height 7
click at [722, 386] on div "playback controls" at bounding box center [439, 383] width 578 height 9
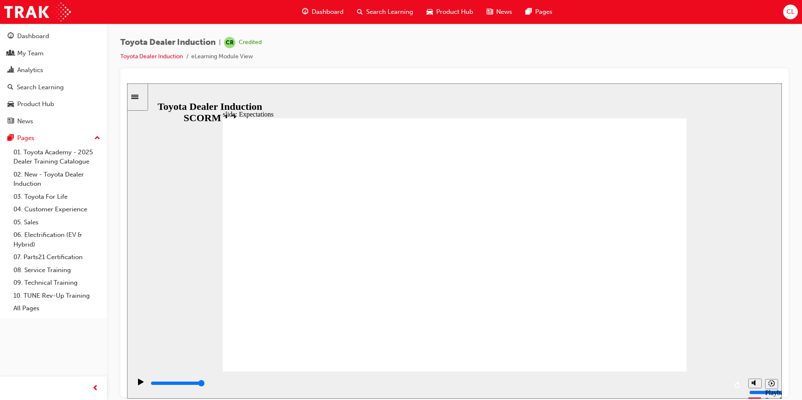
drag, startPoint x: 420, startPoint y: 247, endPoint x: 447, endPoint y: 183, distance: 69.6
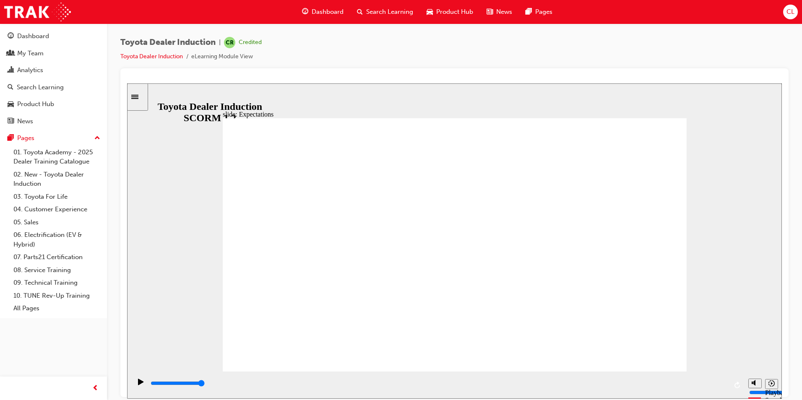
drag, startPoint x: 726, startPoint y: 384, endPoint x: 695, endPoint y: 377, distance: 31.8
click at [726, 384] on div "playback controls" at bounding box center [439, 383] width 578 height 9
click at [135, 387] on div "Play (Ctrl+Alt+P)" at bounding box center [141, 386] width 14 height 14
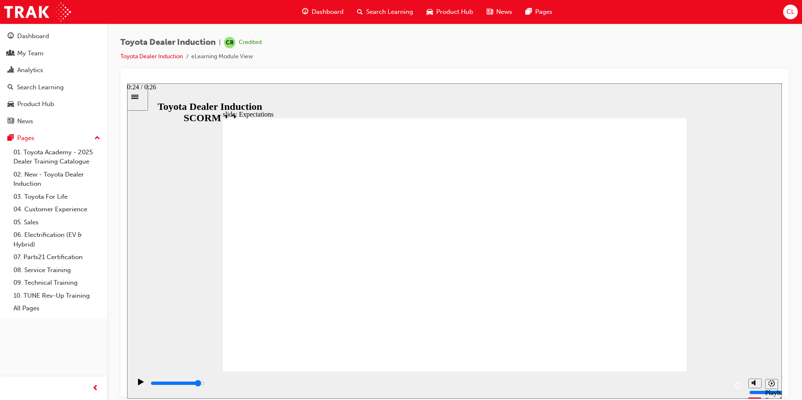
click at [686, 387] on div "playback controls" at bounding box center [439, 383] width 578 height 9
click at [139, 385] on icon "Play (Ctrl+Alt+P)" at bounding box center [140, 382] width 5 height 6
click at [723, 386] on div "playback controls" at bounding box center [439, 383] width 578 height 9
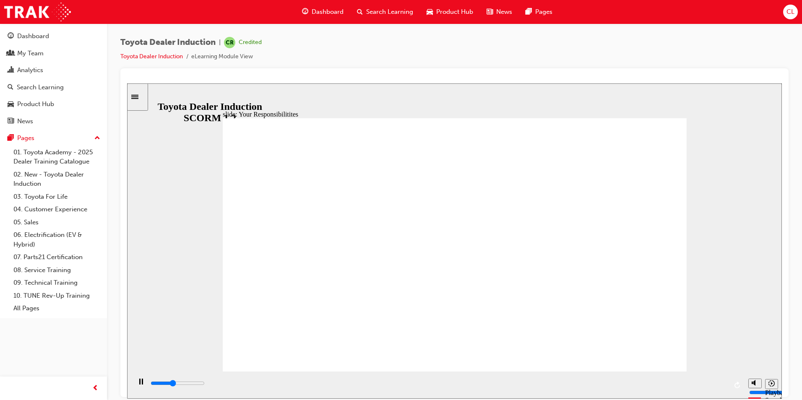
type input "3400"
checkbox input "true"
type input "4000"
checkbox input "true"
type input "4900"
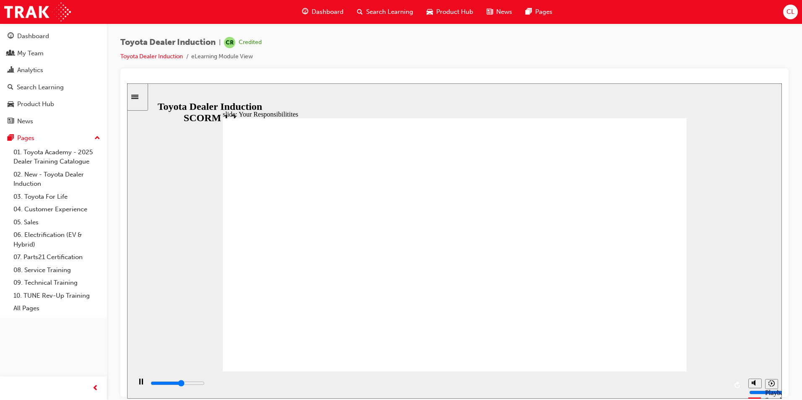
checkbox input "true"
type input "5700"
checkbox input "true"
type input "6300"
checkbox input "true"
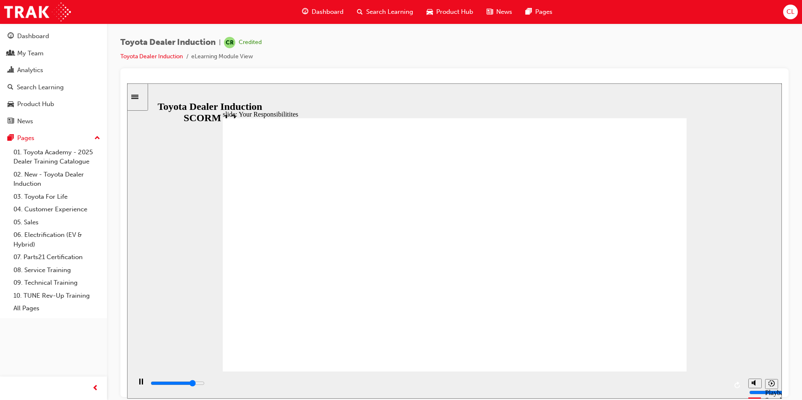
type input "6900"
checkbox input "true"
type input "7600"
checkbox input "true"
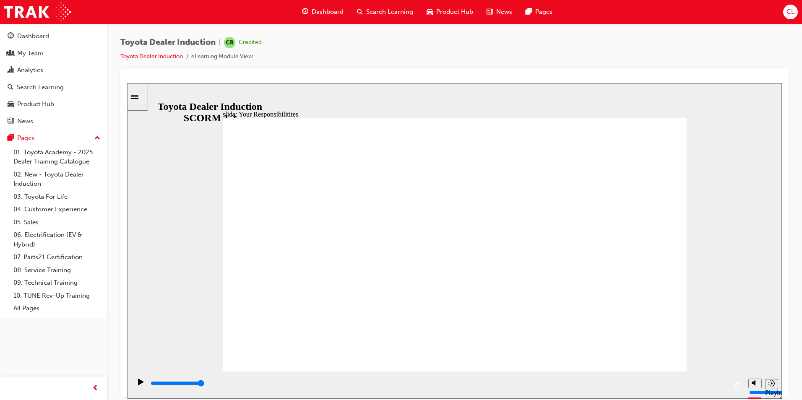
click at [205, 385] on input "slide progress" at bounding box center [178, 383] width 54 height 7
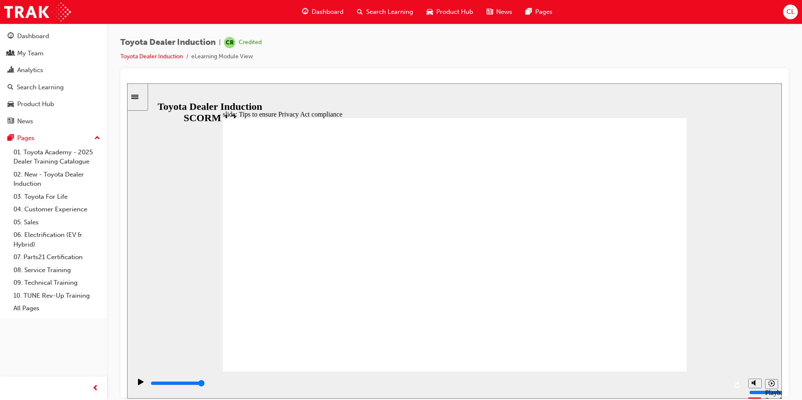
click at [205, 385] on input "slide progress" at bounding box center [178, 383] width 54 height 7
click at [205, 384] on input "slide progress" at bounding box center [178, 383] width 54 height 7
click at [138, 382] on icon "Play (Ctrl+Alt+P)" at bounding box center [141, 382] width 6 height 7
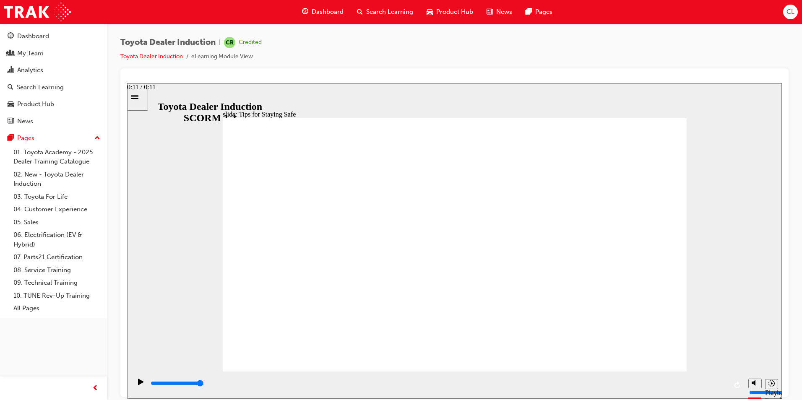
click at [205, 385] on input "slide progress" at bounding box center [178, 383] width 54 height 7
click at [138, 385] on icon "Play (Ctrl+Alt+P)" at bounding box center [141, 382] width 6 height 7
type input "3200"
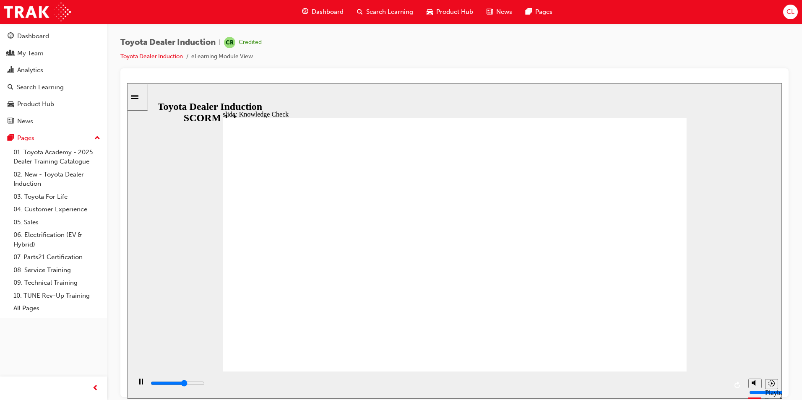
checkbox input "true"
type input "3800"
checkbox input "true"
type input "4400"
checkbox input "true"
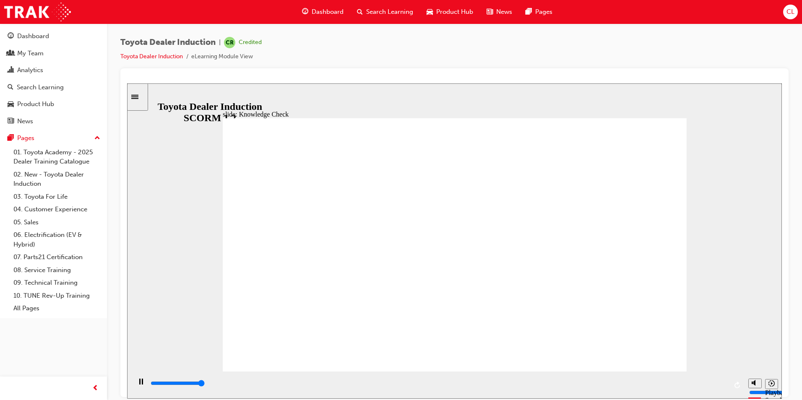
type input "5000"
checkbox input "true"
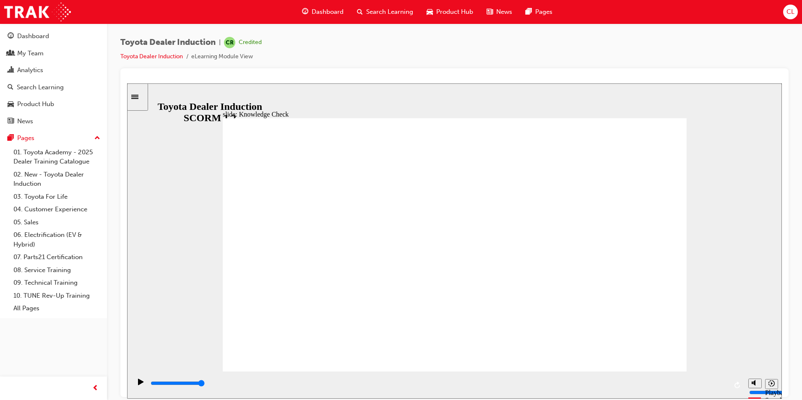
type input "3700"
radio input "true"
type input "4900"
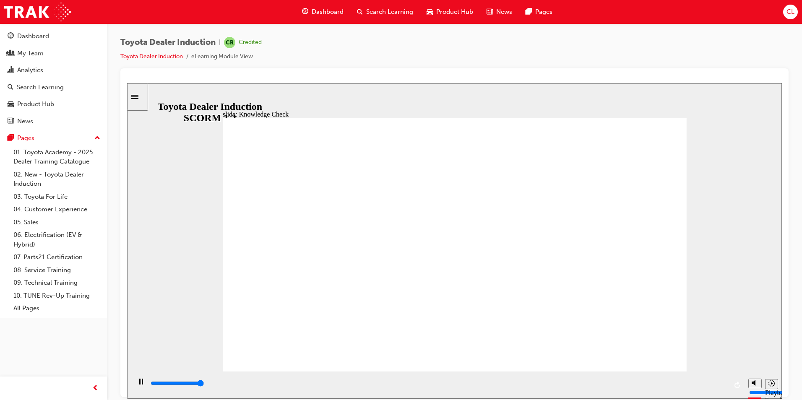
checkbox input "true"
type input "5000"
drag, startPoint x: 342, startPoint y: 306, endPoint x: 348, endPoint y: 269, distance: 36.9
checkbox input "true"
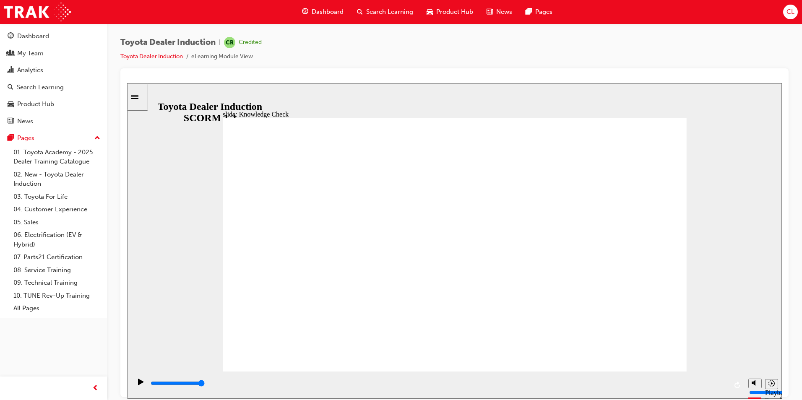
type input "5000"
checkbox input "true"
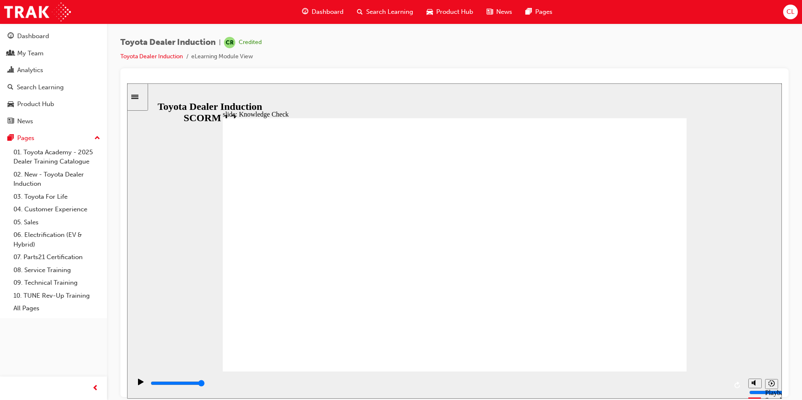
checkbox input "true"
click at [205, 384] on input "slide progress" at bounding box center [178, 383] width 54 height 7
click at [138, 385] on icon "Play (Ctrl+Alt+P)" at bounding box center [141, 382] width 6 height 7
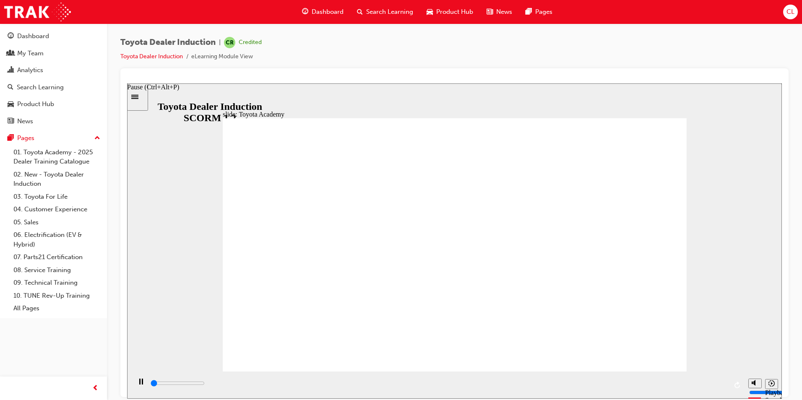
click at [139, 384] on icon "Pause (Ctrl+Alt+P)" at bounding box center [141, 382] width 4 height 6
click at [138, 385] on icon "Play (Ctrl+Alt+P)" at bounding box center [140, 382] width 5 height 6
click at [138, 95] on icon "Sidebar Toggle" at bounding box center [134, 96] width 7 height 4
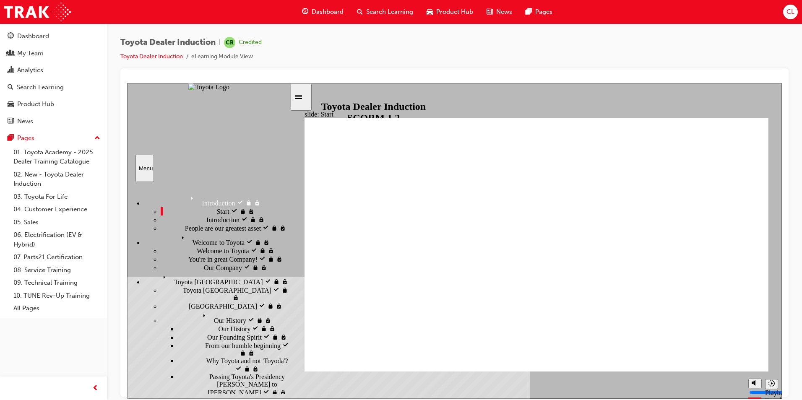
click at [160, 284] on icon "Menu" at bounding box center [166, 278] width 13 height 13
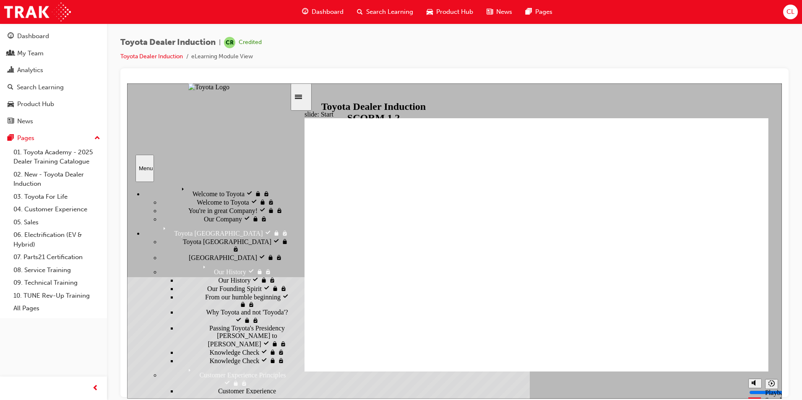
scroll to position [57, 0]
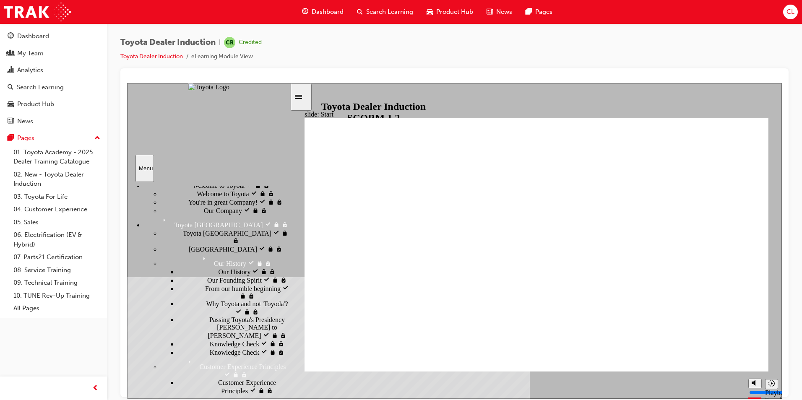
click at [185, 356] on span "Customer Experience Principles visited" at bounding box center [237, 363] width 105 height 15
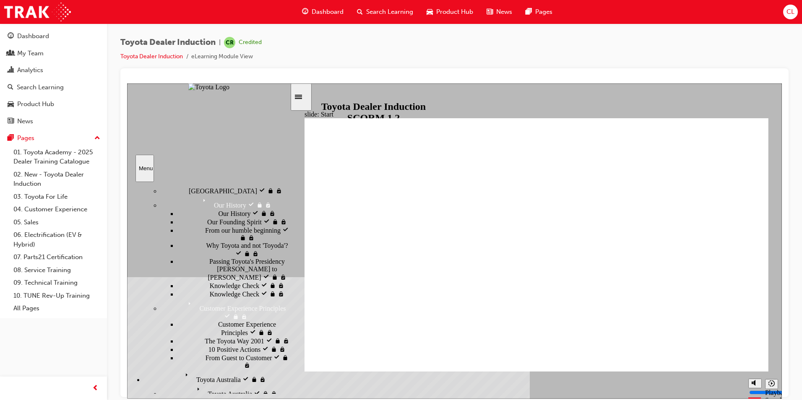
scroll to position [134, 0]
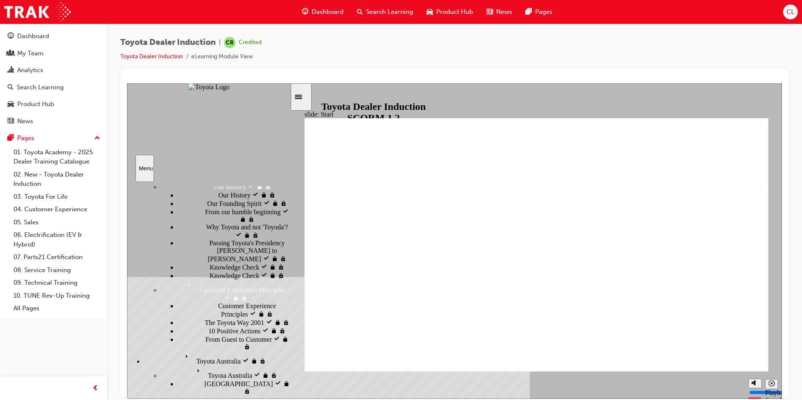
click at [218, 302] on span "Customer Experience Principles visited" at bounding box center [254, 309] width 72 height 15
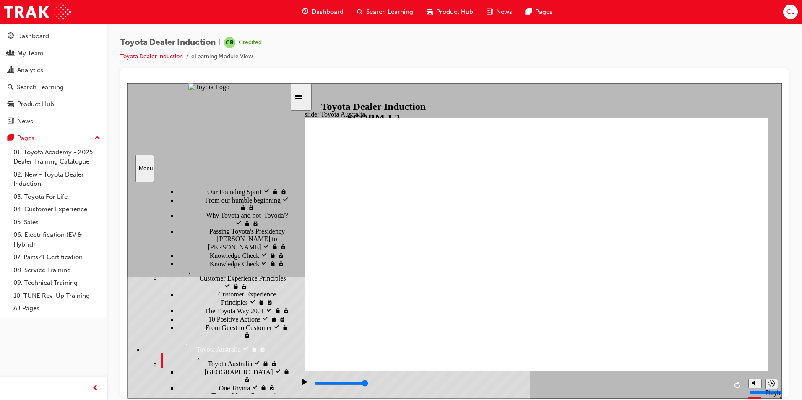
scroll to position [160, 0]
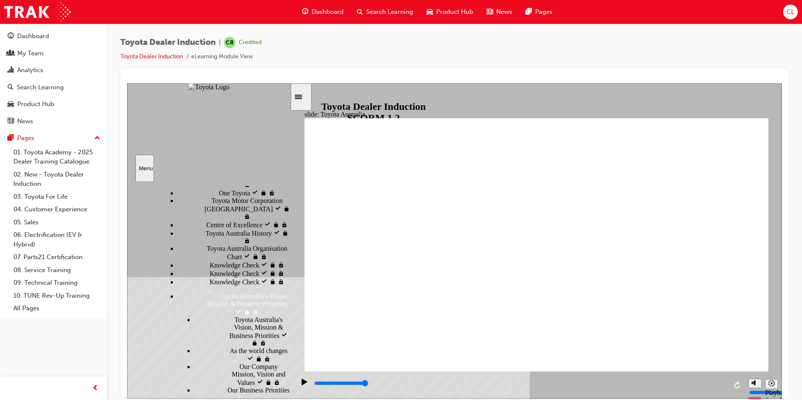
scroll to position [350, 0]
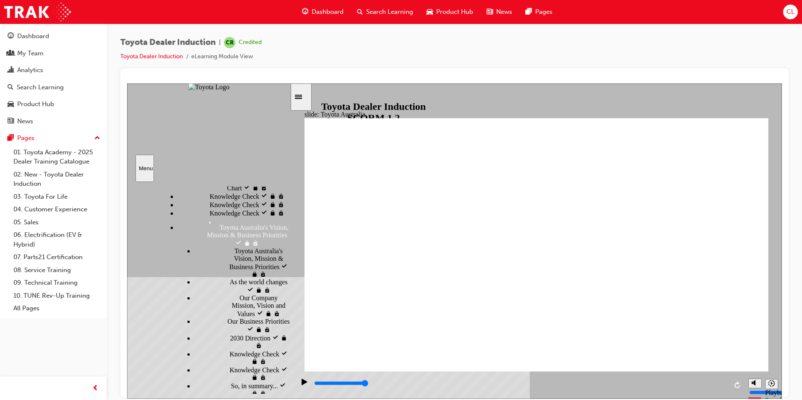
scroll to position [434, 0]
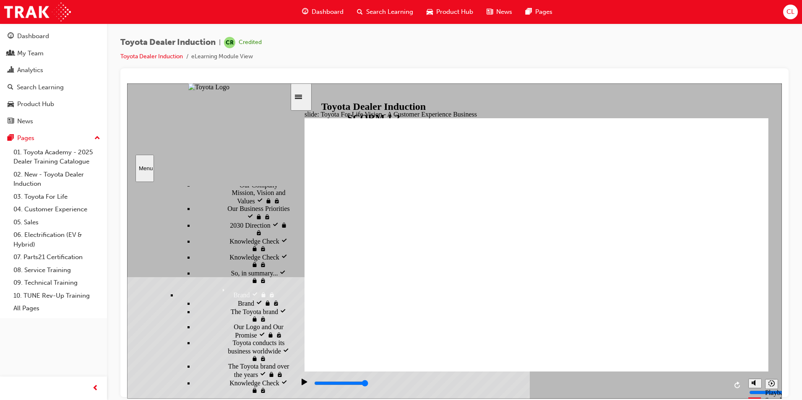
scroll to position [524, 0]
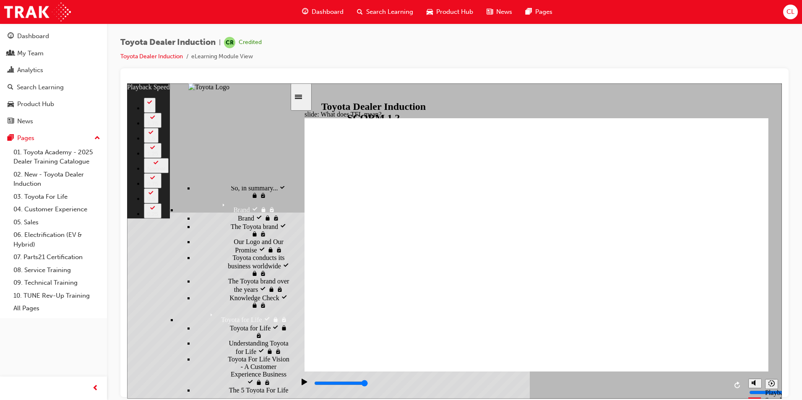
scroll to position [620, 0]
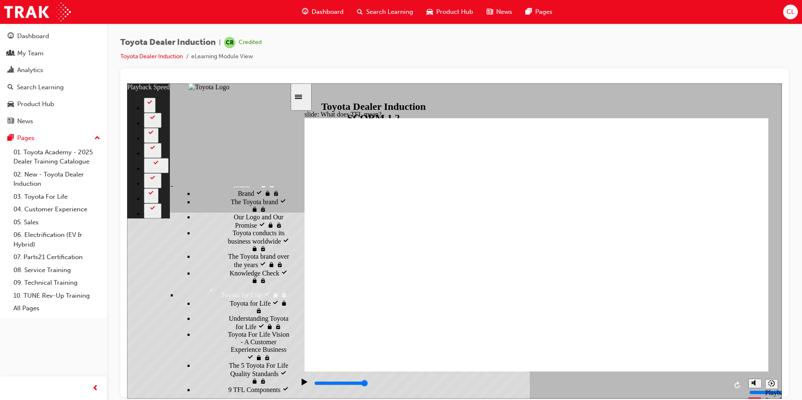
scroll to position [639, 0]
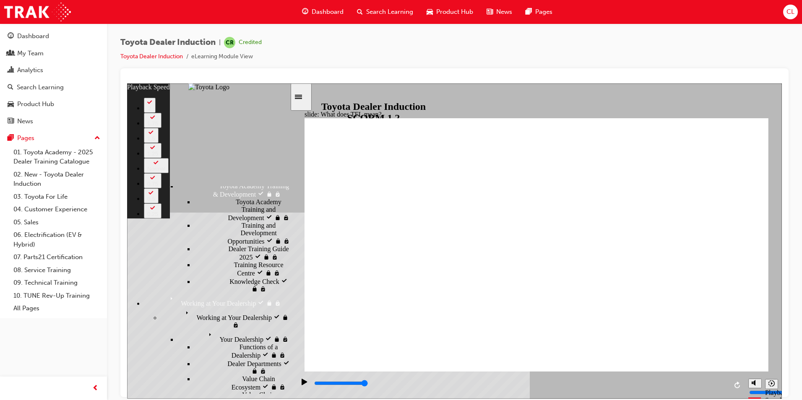
scroll to position [938, 0]
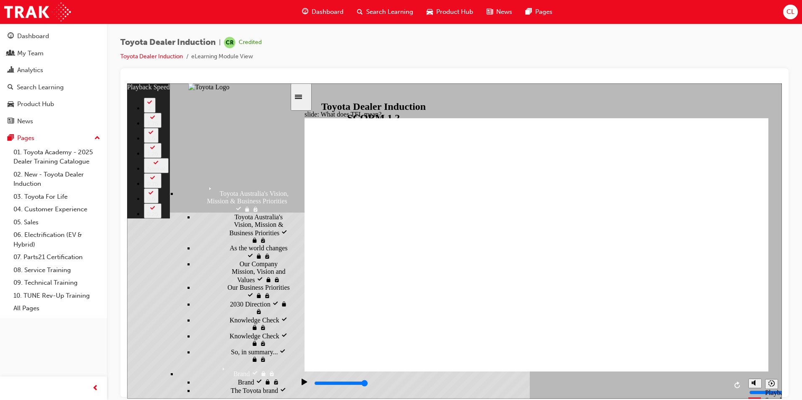
scroll to position [431, 0]
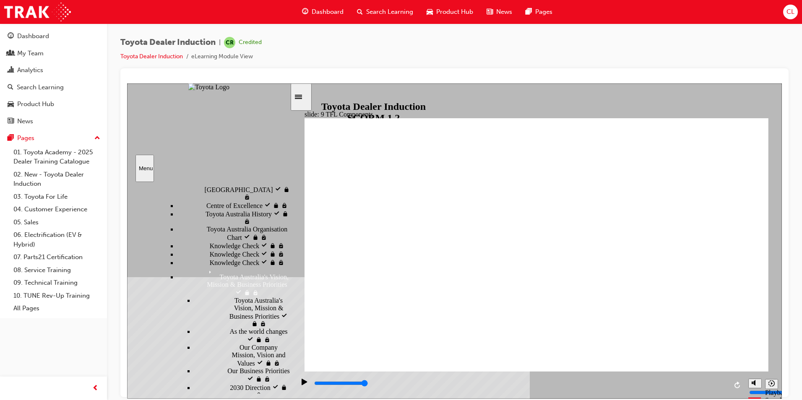
scroll to position [347, 0]
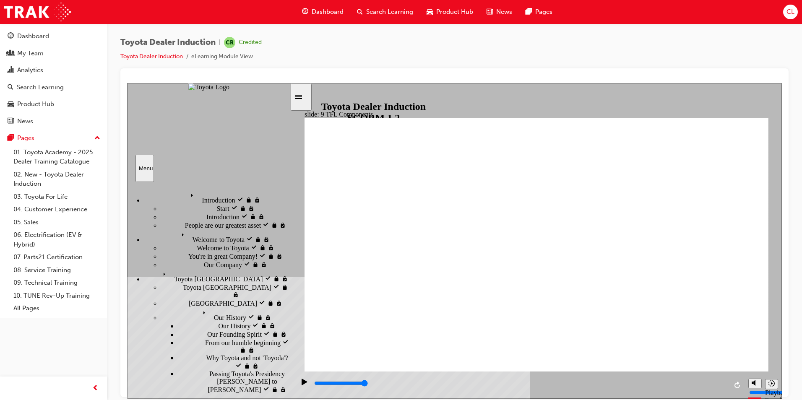
scroll to position [0, 0]
click at [153, 272] on div "Toyota Japan visited Toyota Japan" at bounding box center [217, 279] width 146 height 14
click at [178, 232] on span "Welcome to Toyota visited" at bounding box center [214, 236] width 72 height 8
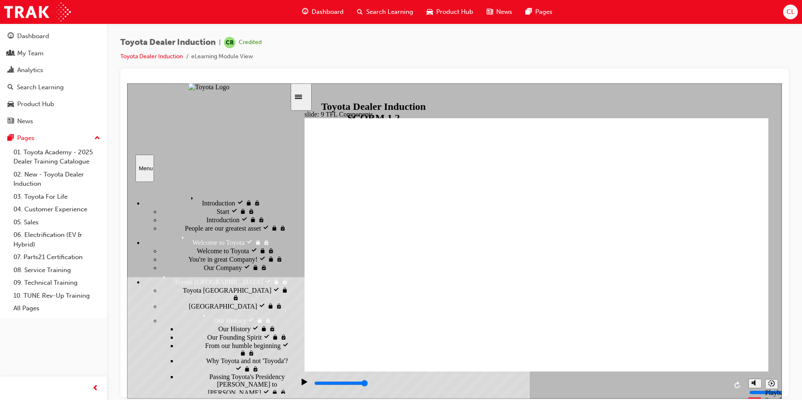
click at [204, 271] on span "Our Company" at bounding box center [223, 267] width 38 height 8
click at [168, 255] on div "You're in great Company! visited You're in great Company!" at bounding box center [225, 259] width 129 height 8
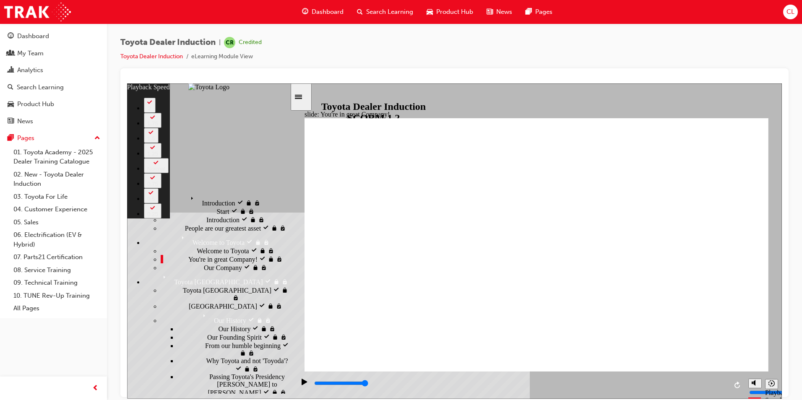
click at [188, 194] on icon "Menu" at bounding box center [194, 199] width 13 height 13
click at [185, 231] on span "People are our greatest asset" at bounding box center [223, 228] width 76 height 8
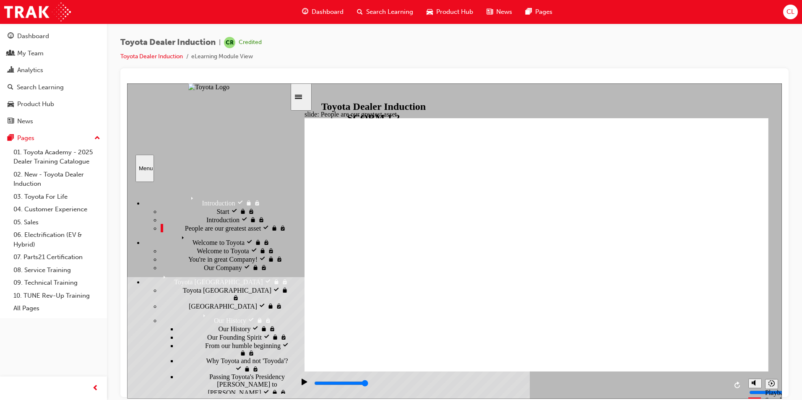
click at [199, 240] on span "Welcome to Toyota visited" at bounding box center [214, 236] width 72 height 8
click at [200, 254] on span "Welcome to Toyota visited" at bounding box center [233, 250] width 72 height 8
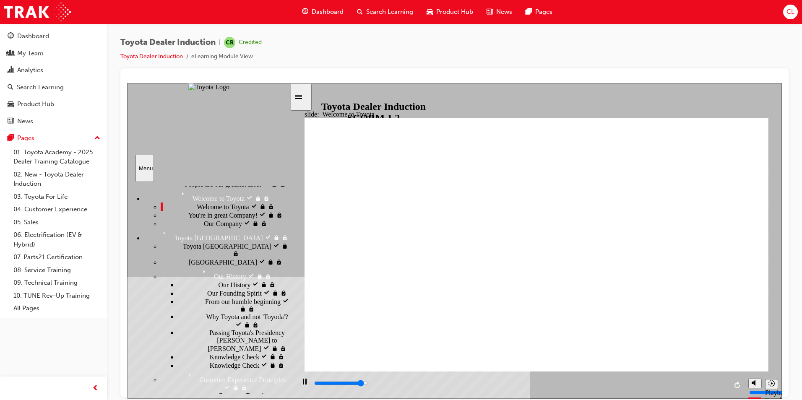
scroll to position [84, 0]
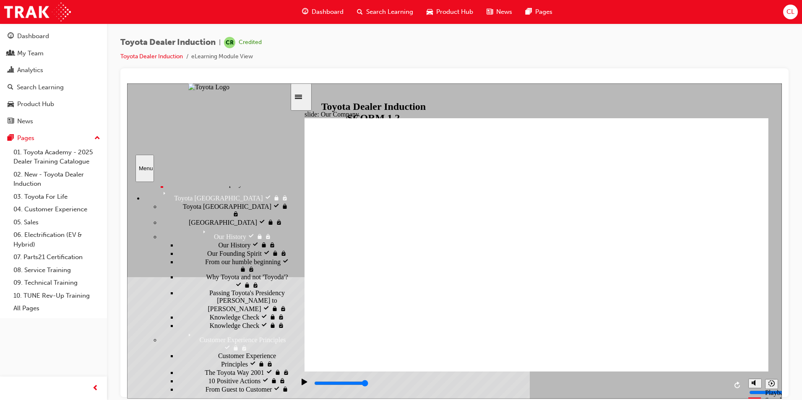
type input "8300"
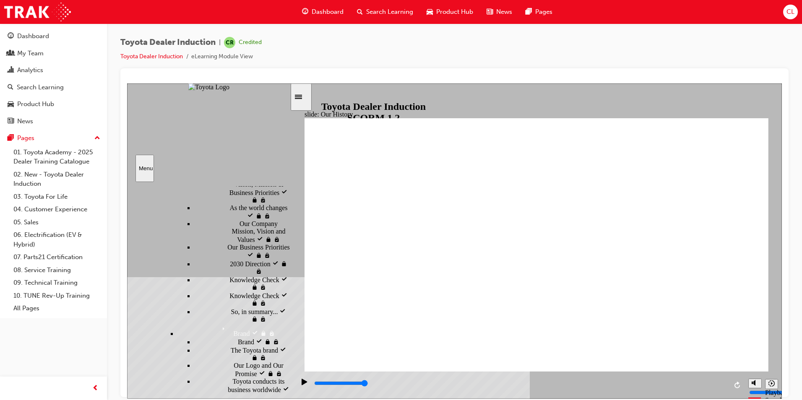
scroll to position [491, 0]
